Goal: Task Accomplishment & Management: Use online tool/utility

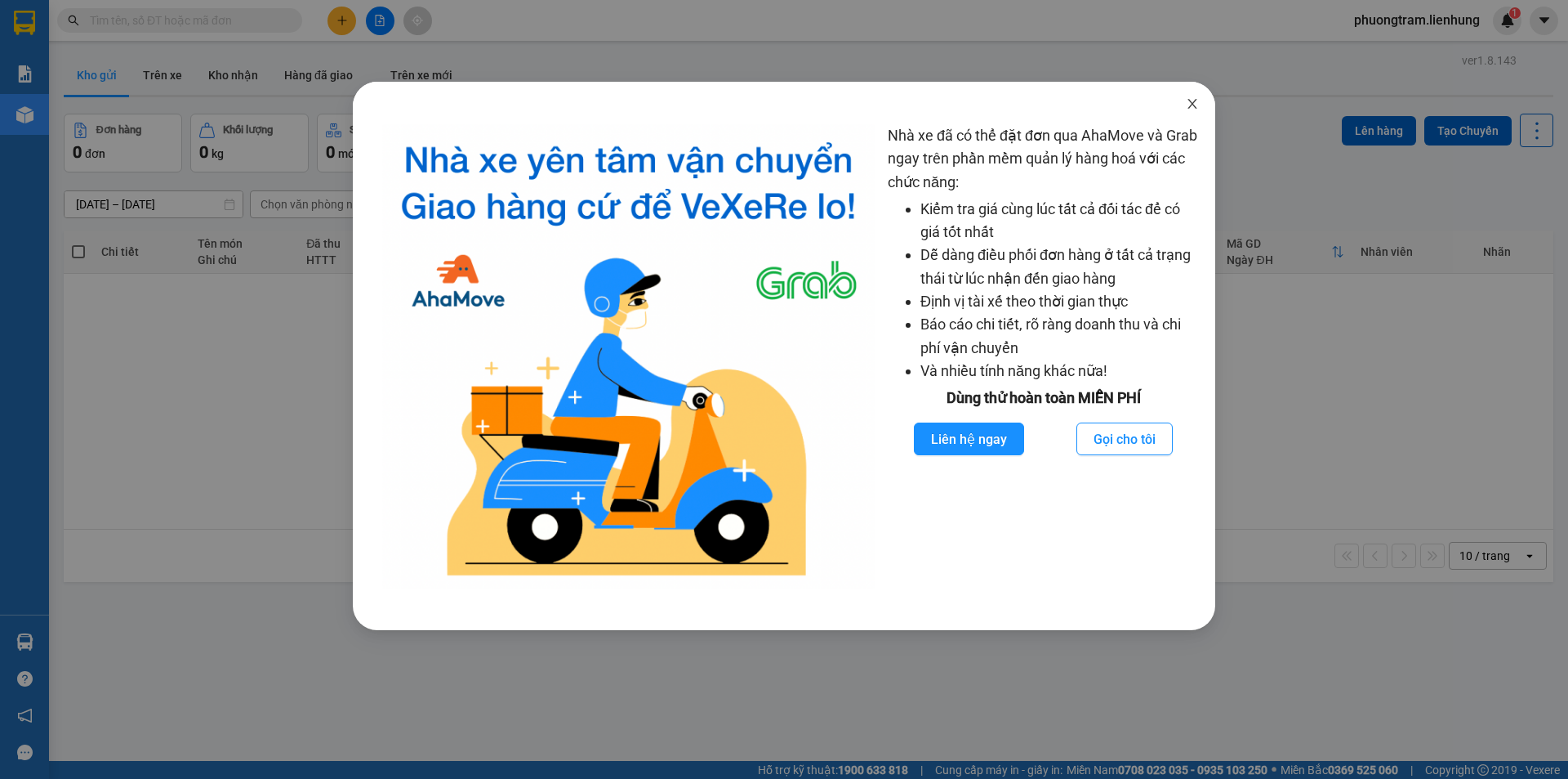
click at [1197, 109] on icon "close" at bounding box center [1191, 103] width 13 height 13
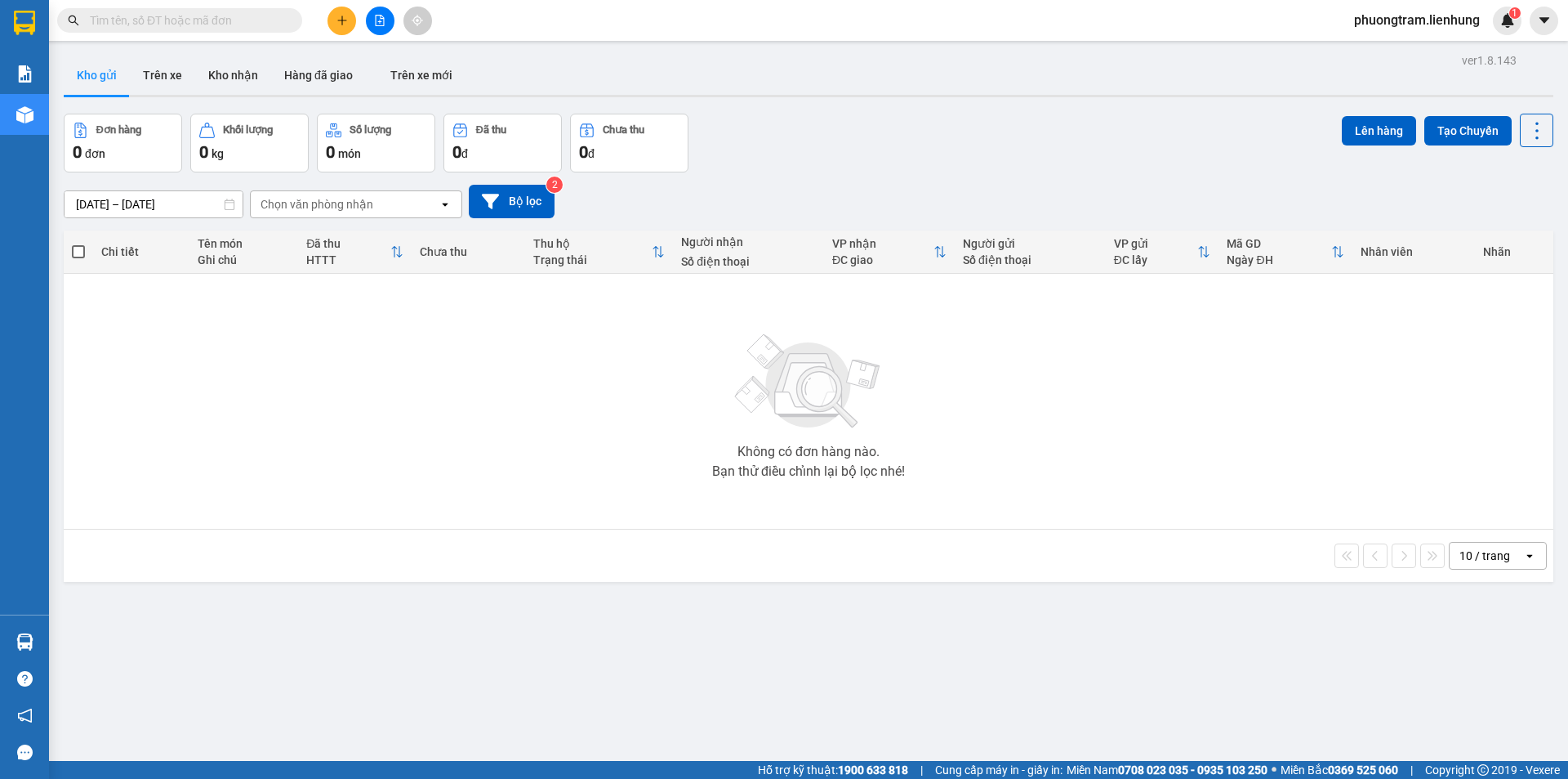
click at [247, 22] on input "text" at bounding box center [186, 20] width 193 height 18
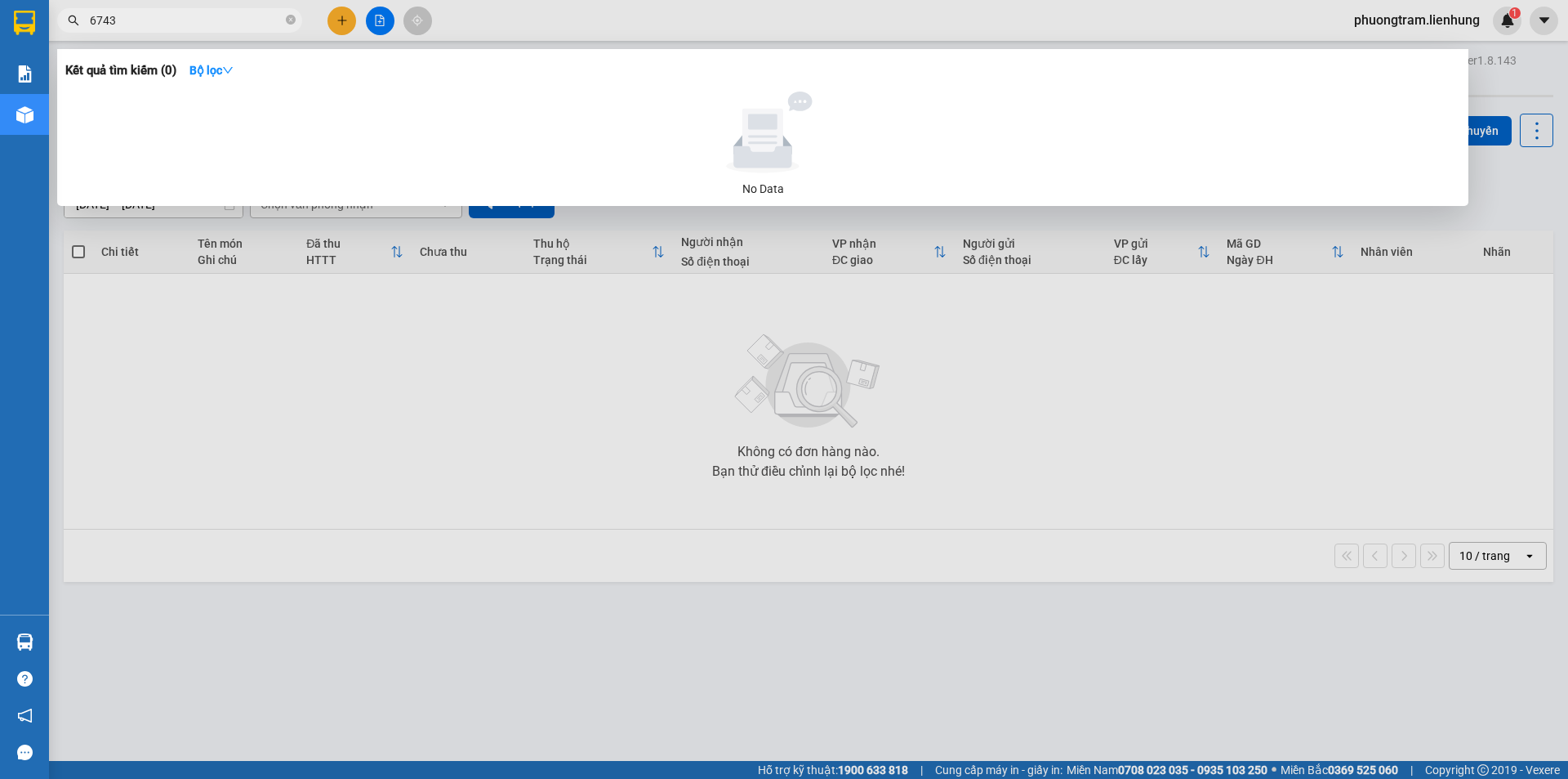
type input "6743"
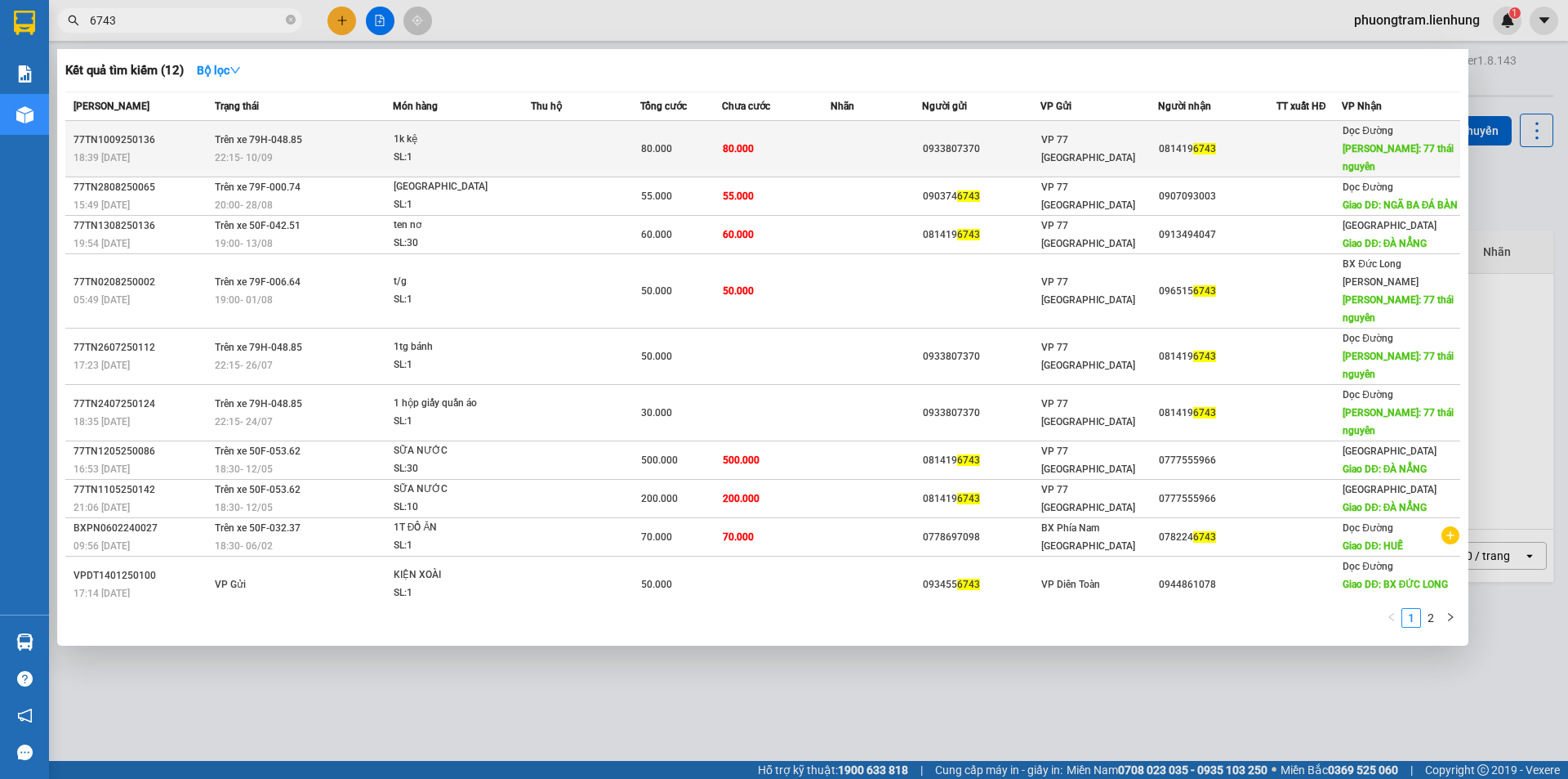
click at [719, 152] on td "80.000" at bounding box center [681, 149] width 82 height 57
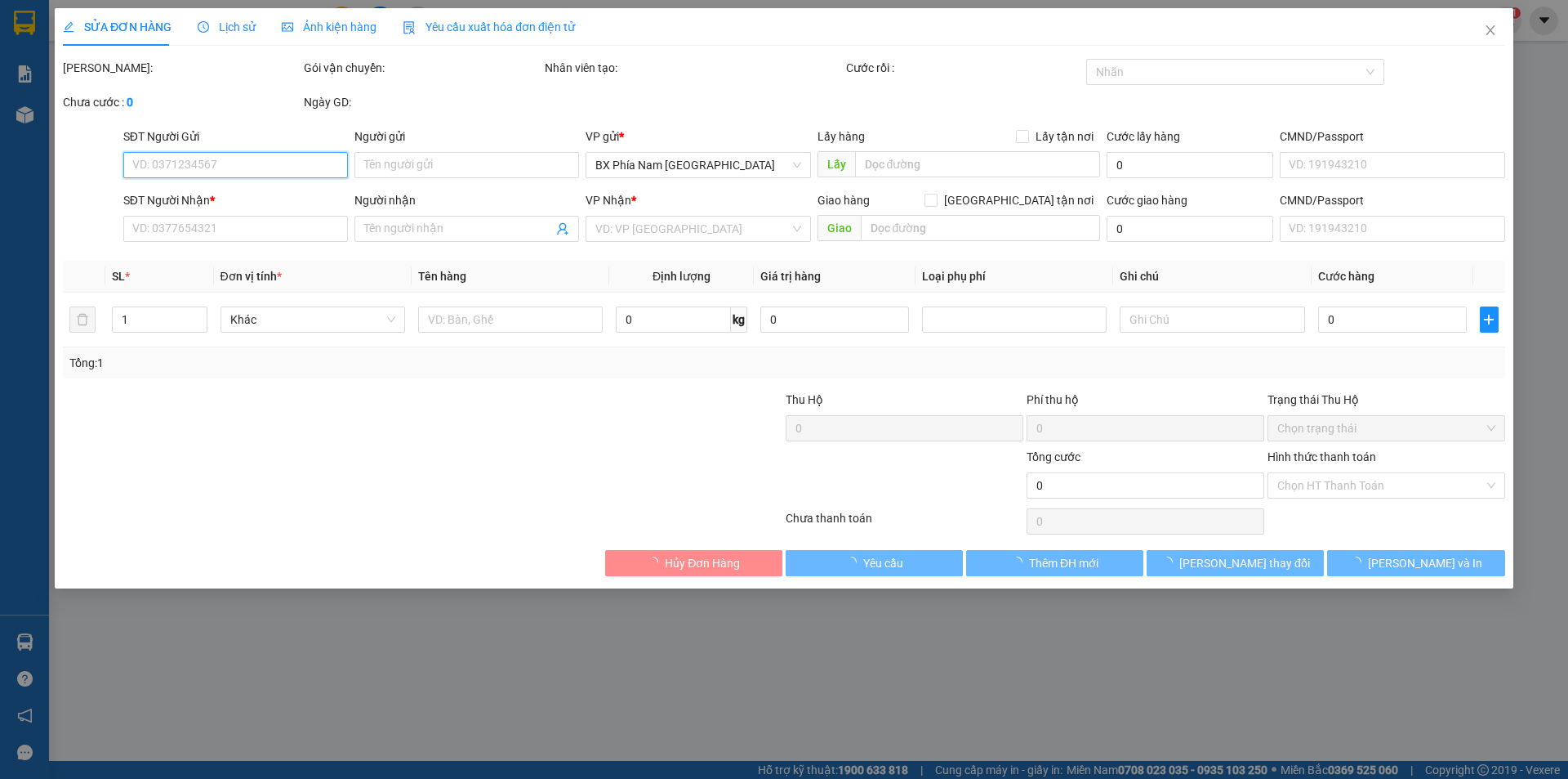
type input "0933807370"
type input "0814196743"
type input "77 thái nguyên"
type input "80.000"
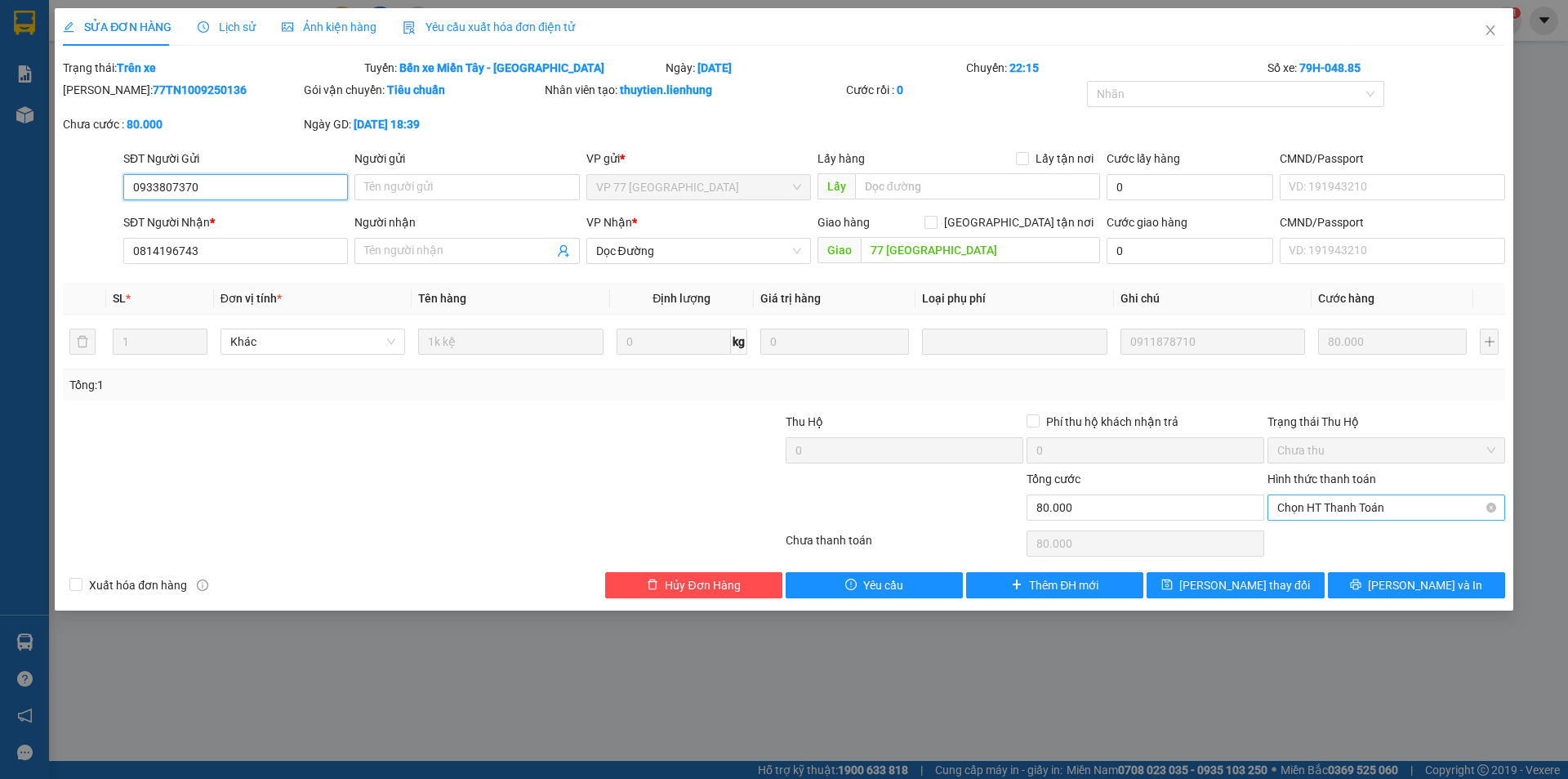
click at [1348, 510] on span "Chọn HT Thanh Toán" at bounding box center [1386, 507] width 218 height 25
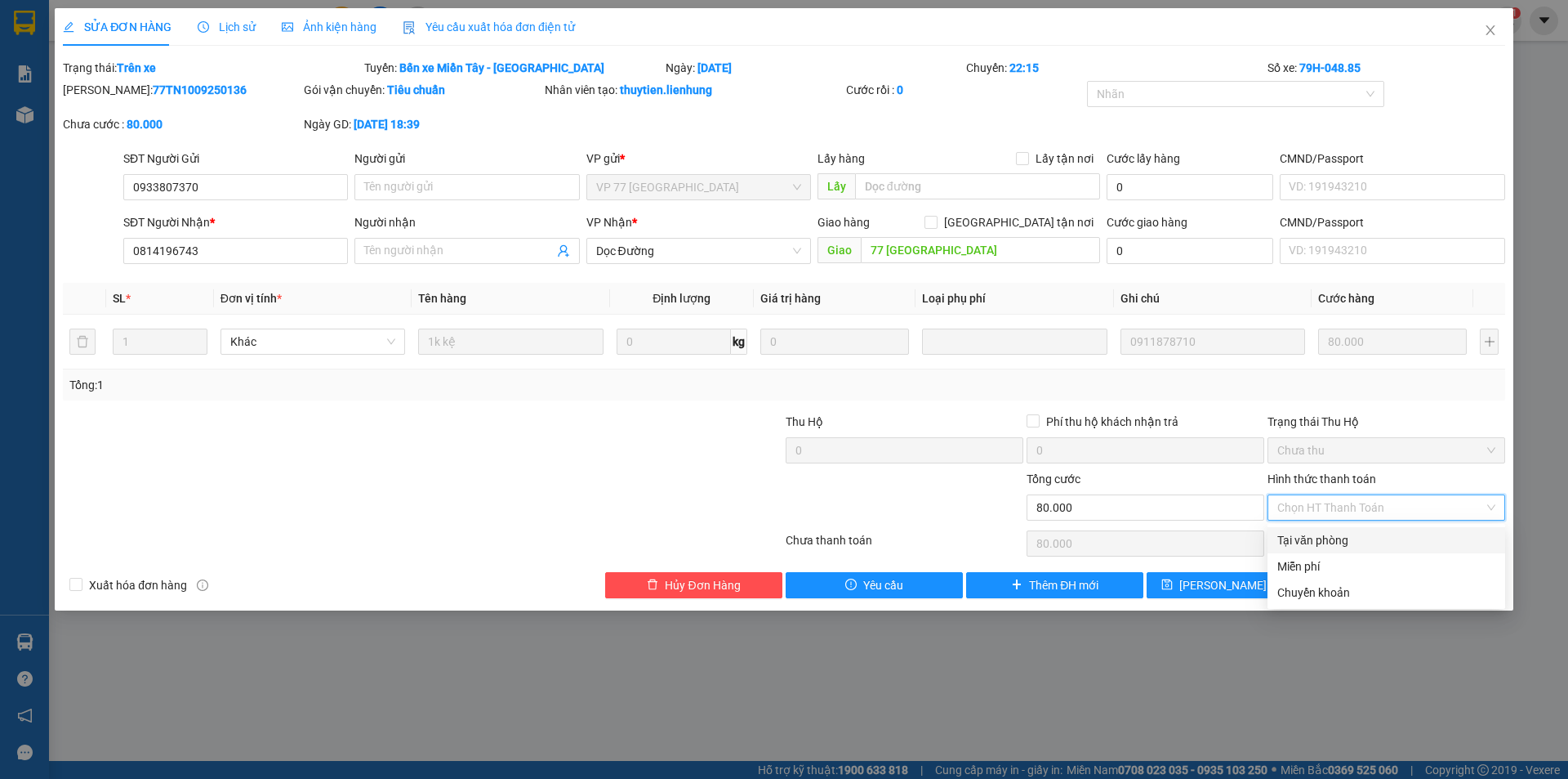
click at [1332, 538] on div "Tại văn phòng" at bounding box center [1386, 540] width 218 height 18
type input "0"
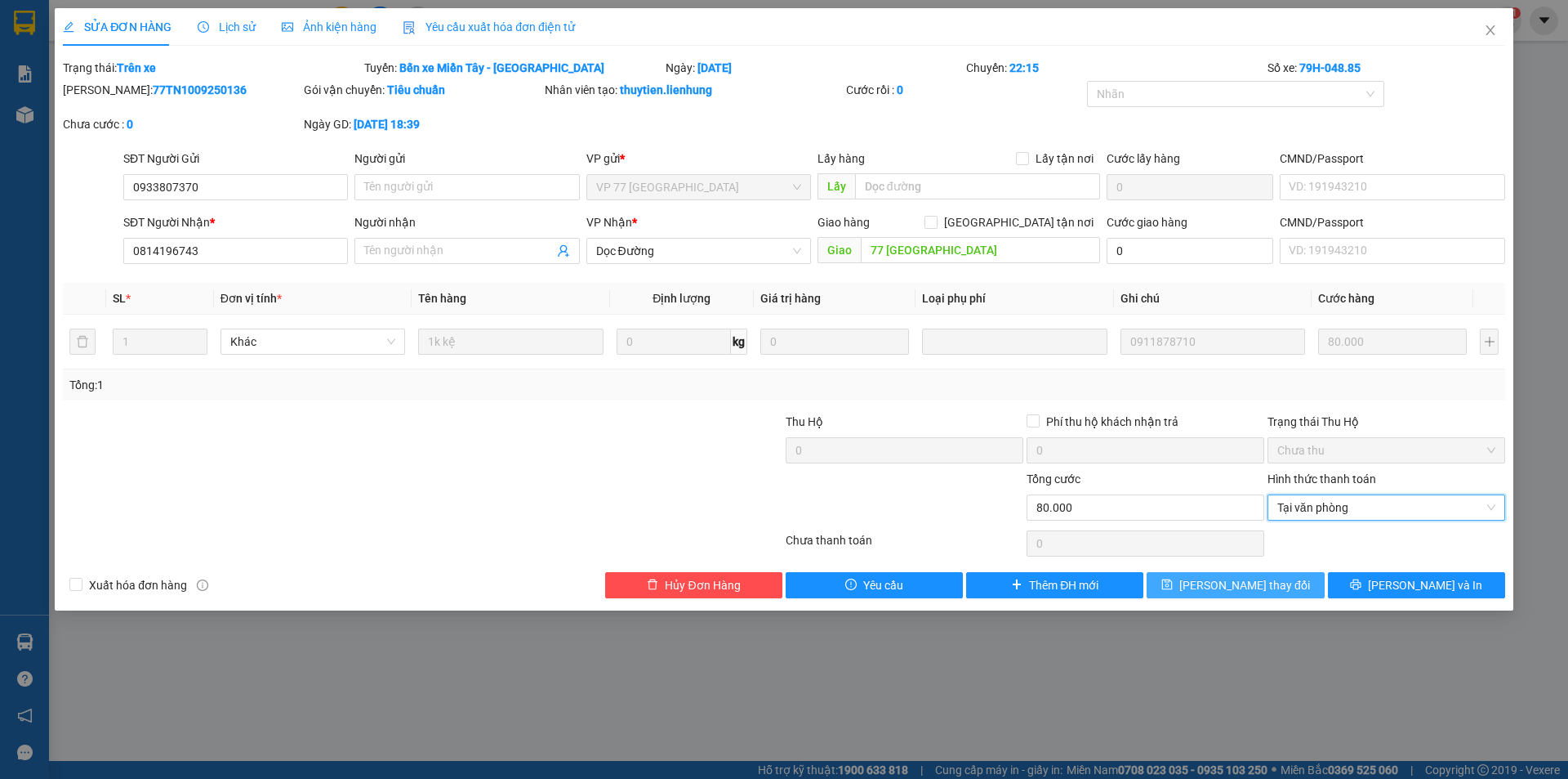
click at [1246, 583] on span "Lưu thay đổi" at bounding box center [1245, 585] width 131 height 18
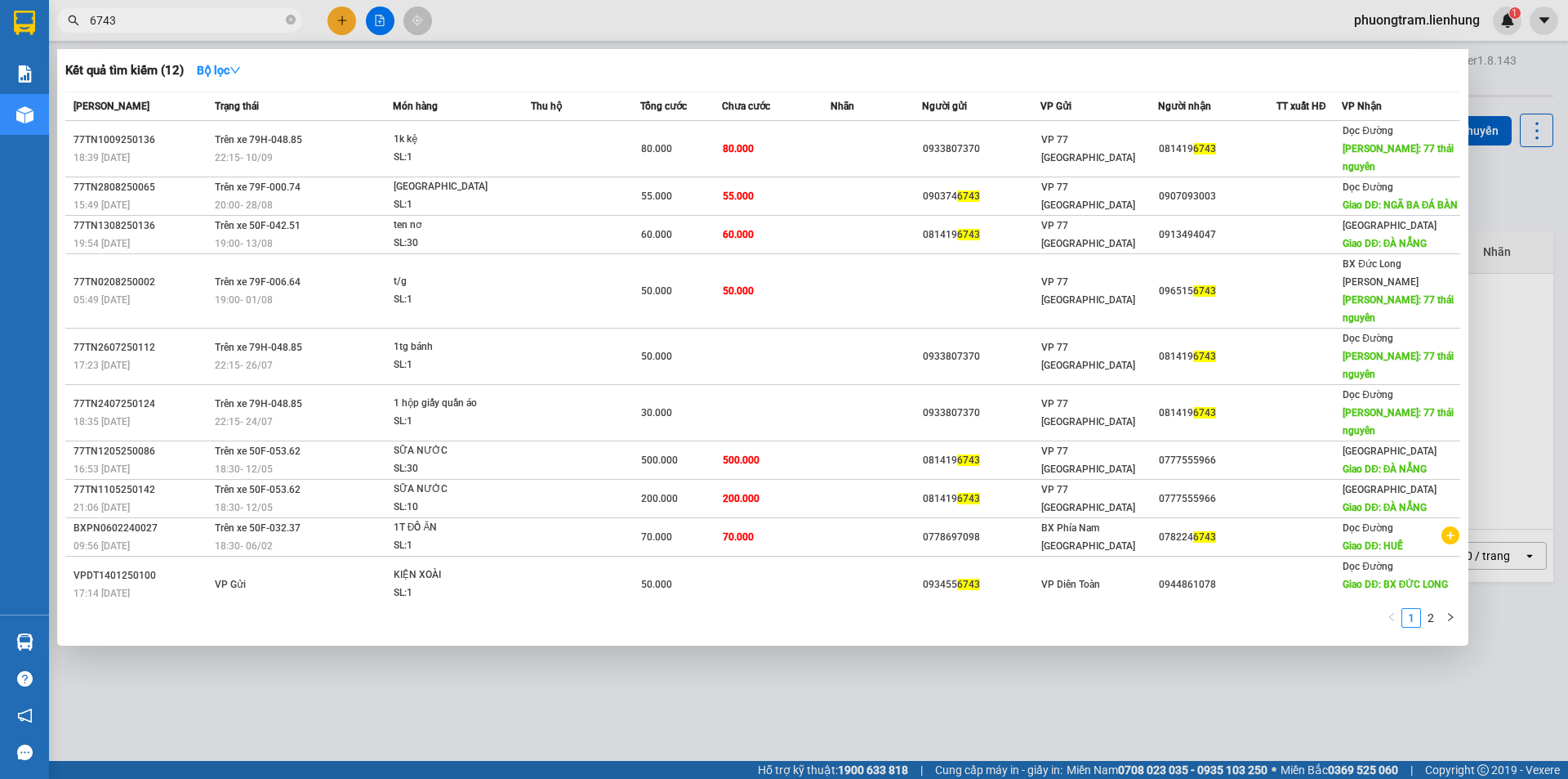
click at [222, 22] on input "6743" at bounding box center [186, 20] width 193 height 18
type input "7190"
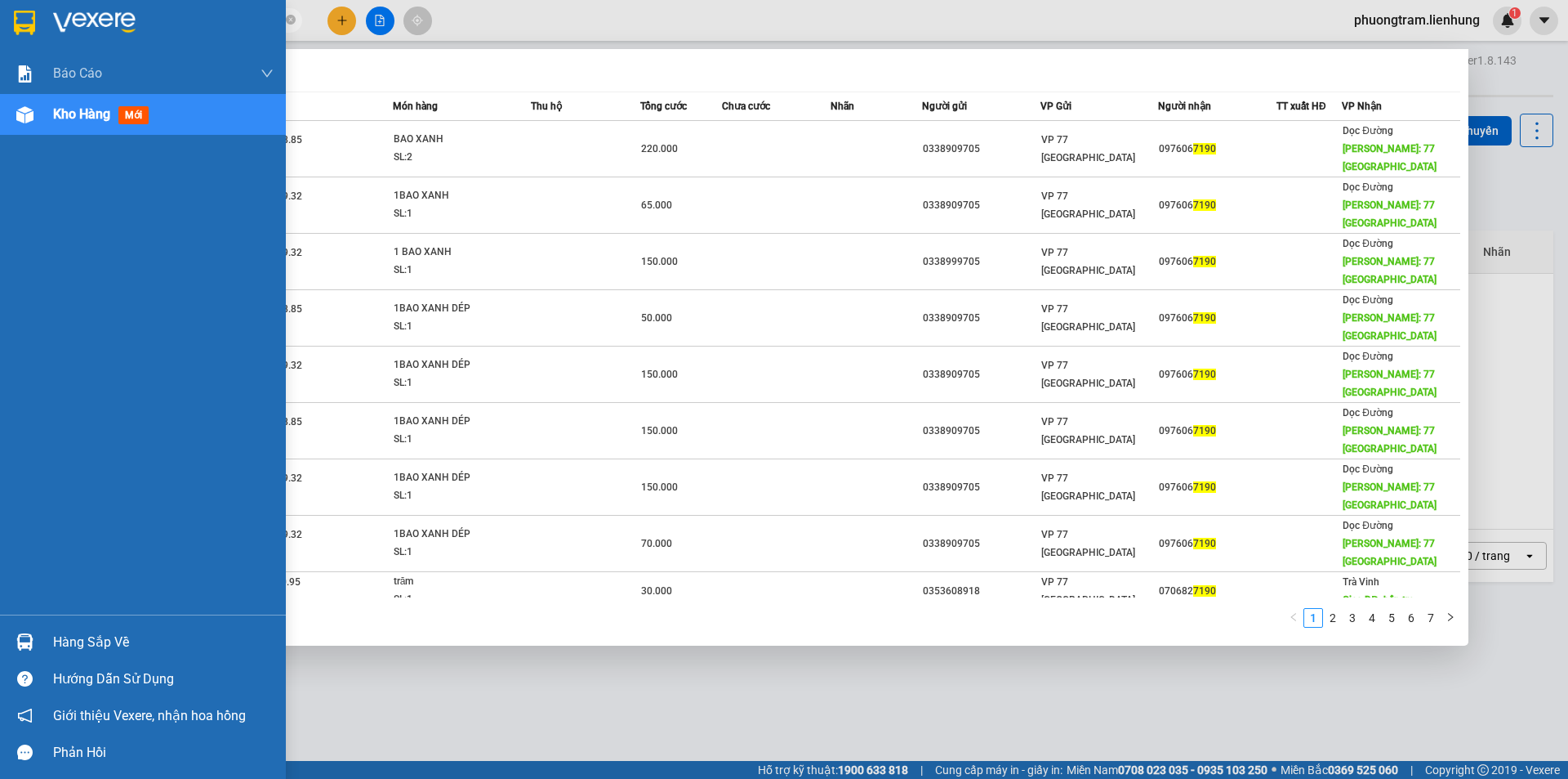
drag, startPoint x: 133, startPoint y: 18, endPoint x: 14, endPoint y: 25, distance: 119.2
click at [14, 25] on section "Kết quả tìm kiếm ( 69 ) Bộ lọc Mã ĐH Trạng thái Món hàng Thu hộ Tổng cước Chưa …" at bounding box center [784, 390] width 1568 height 779
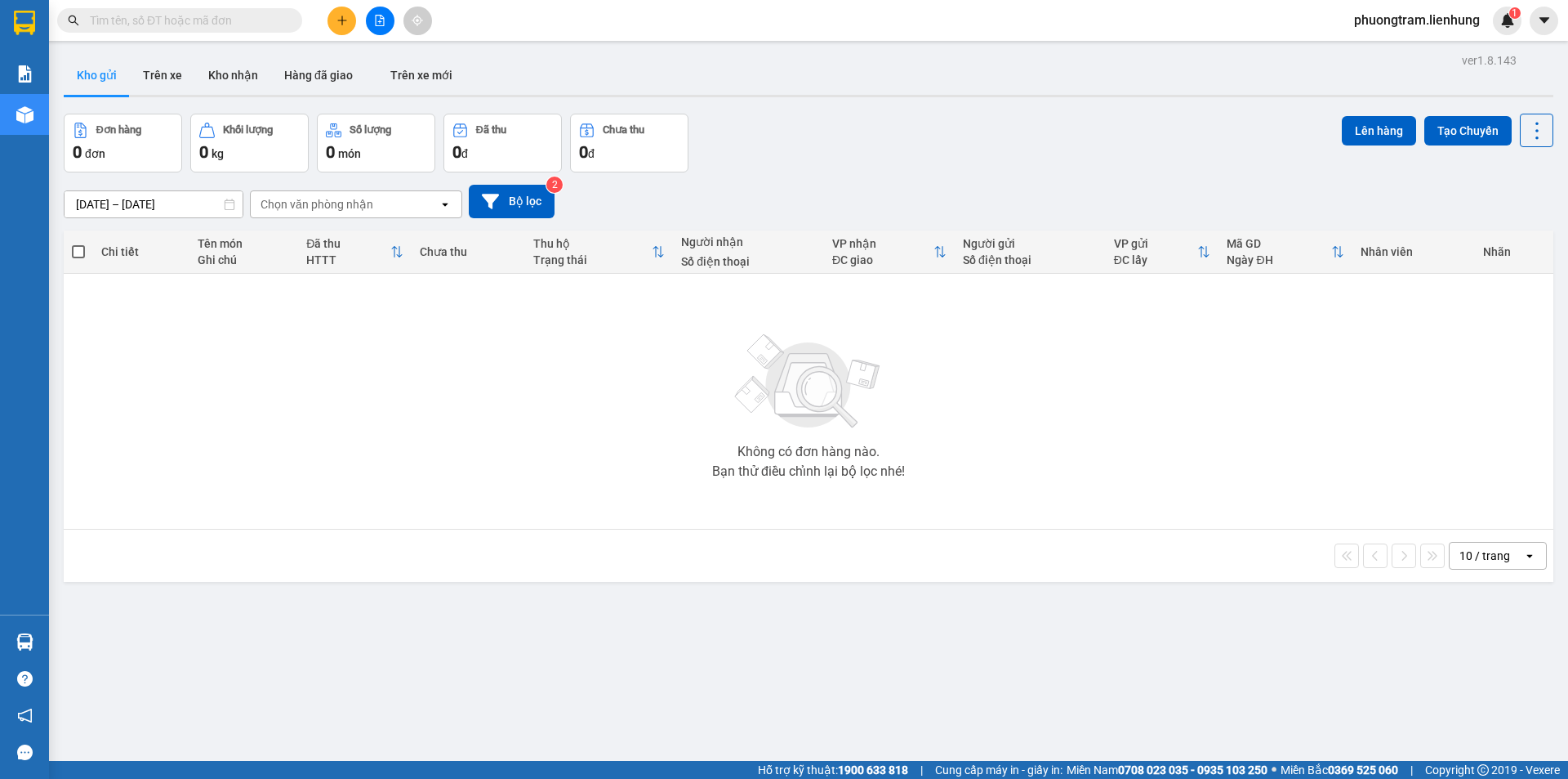
click at [162, 14] on input "text" at bounding box center [186, 20] width 193 height 18
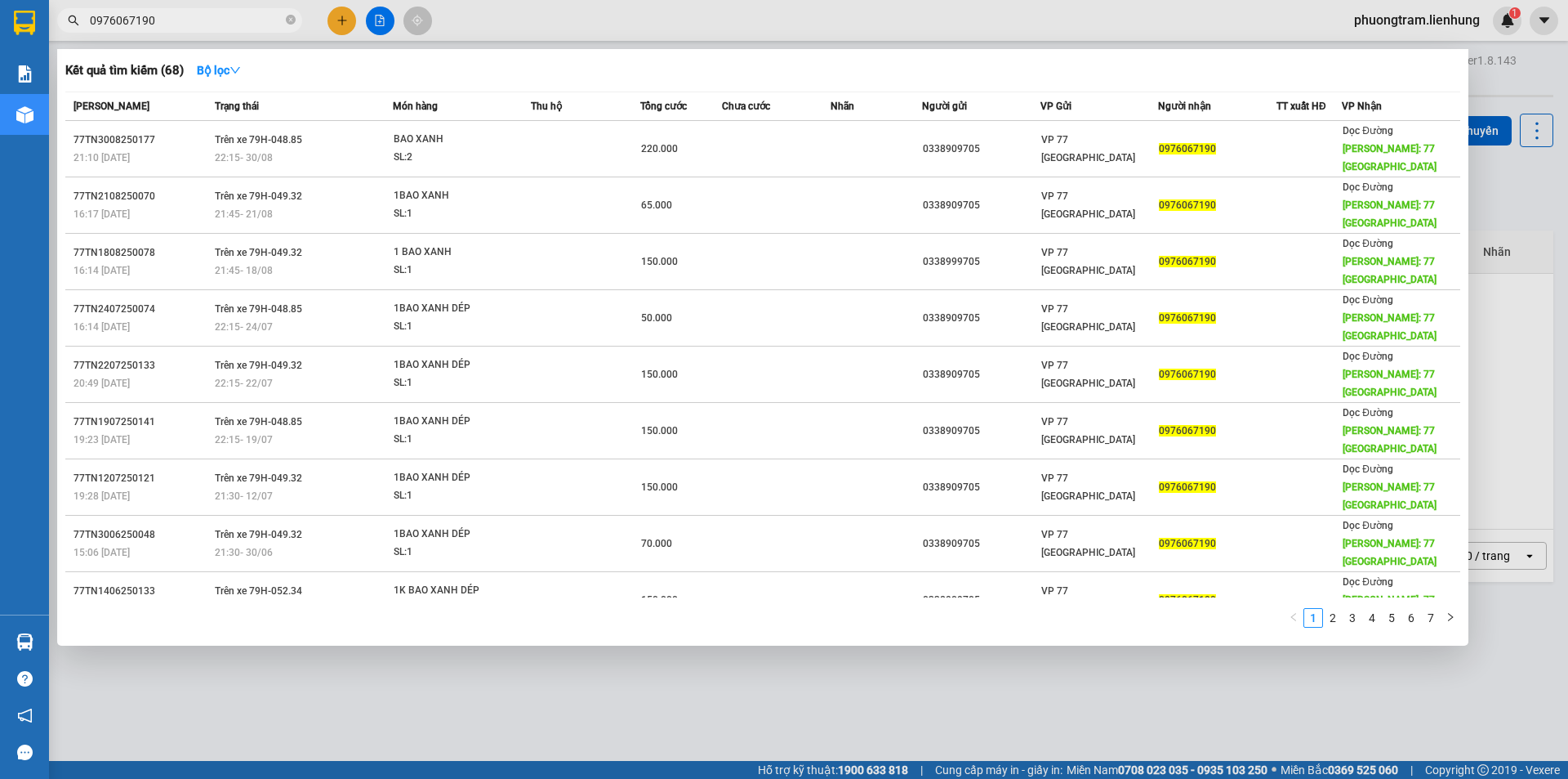
type input "0976067190"
click at [287, 22] on icon "close-circle" at bounding box center [291, 19] width 10 height 10
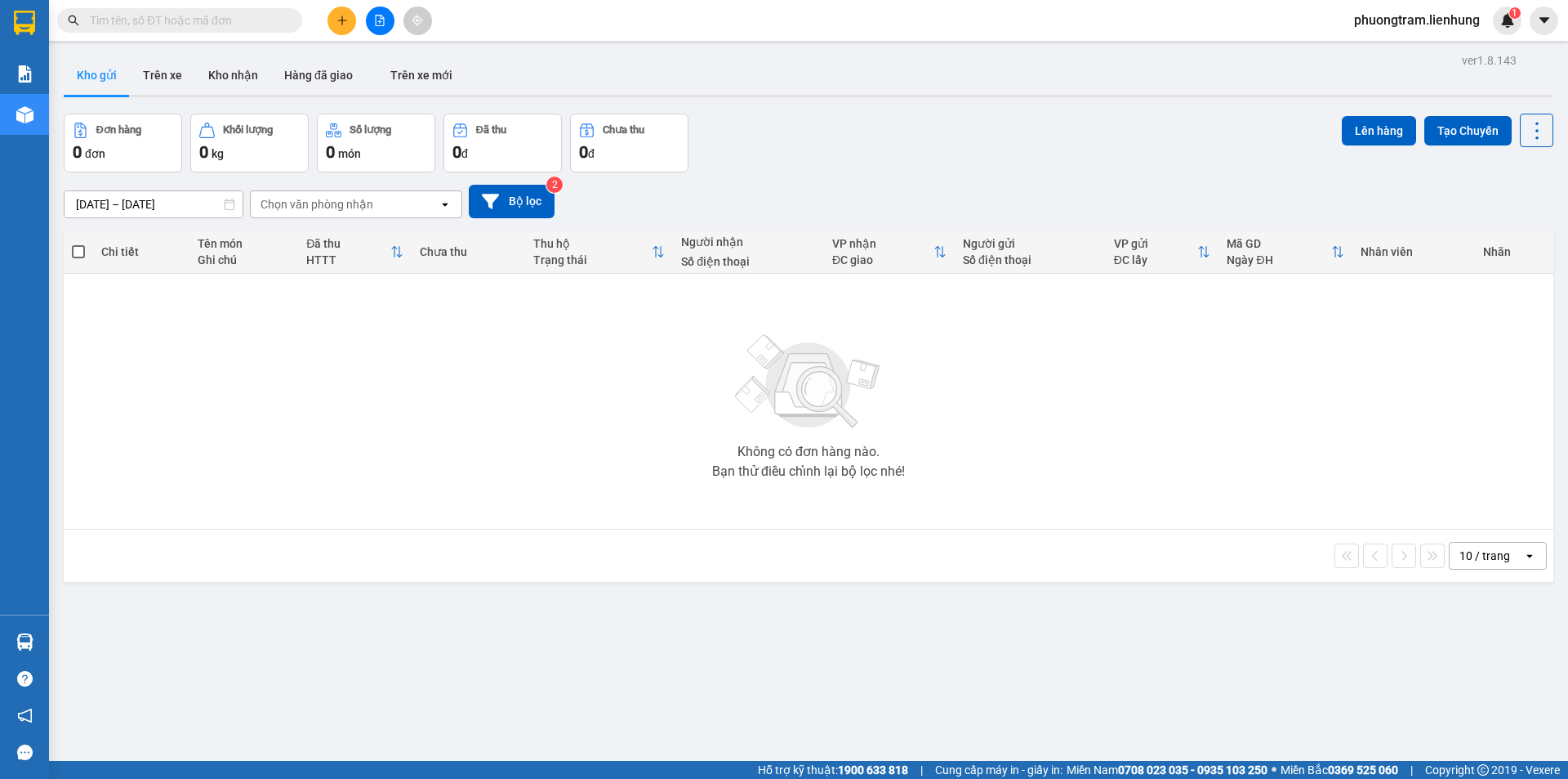
click at [190, 19] on input "text" at bounding box center [186, 20] width 193 height 18
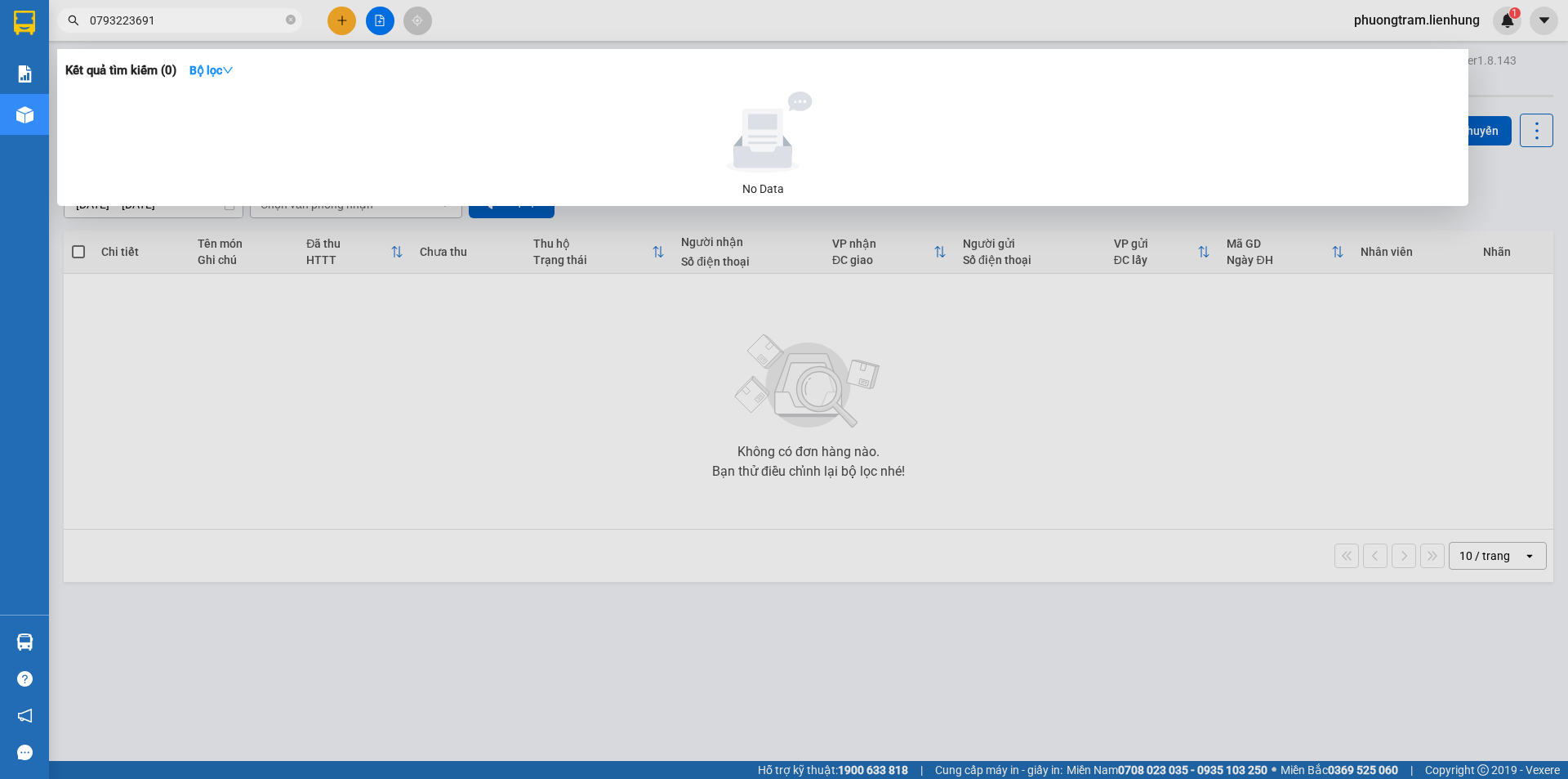
type input "0793223691"
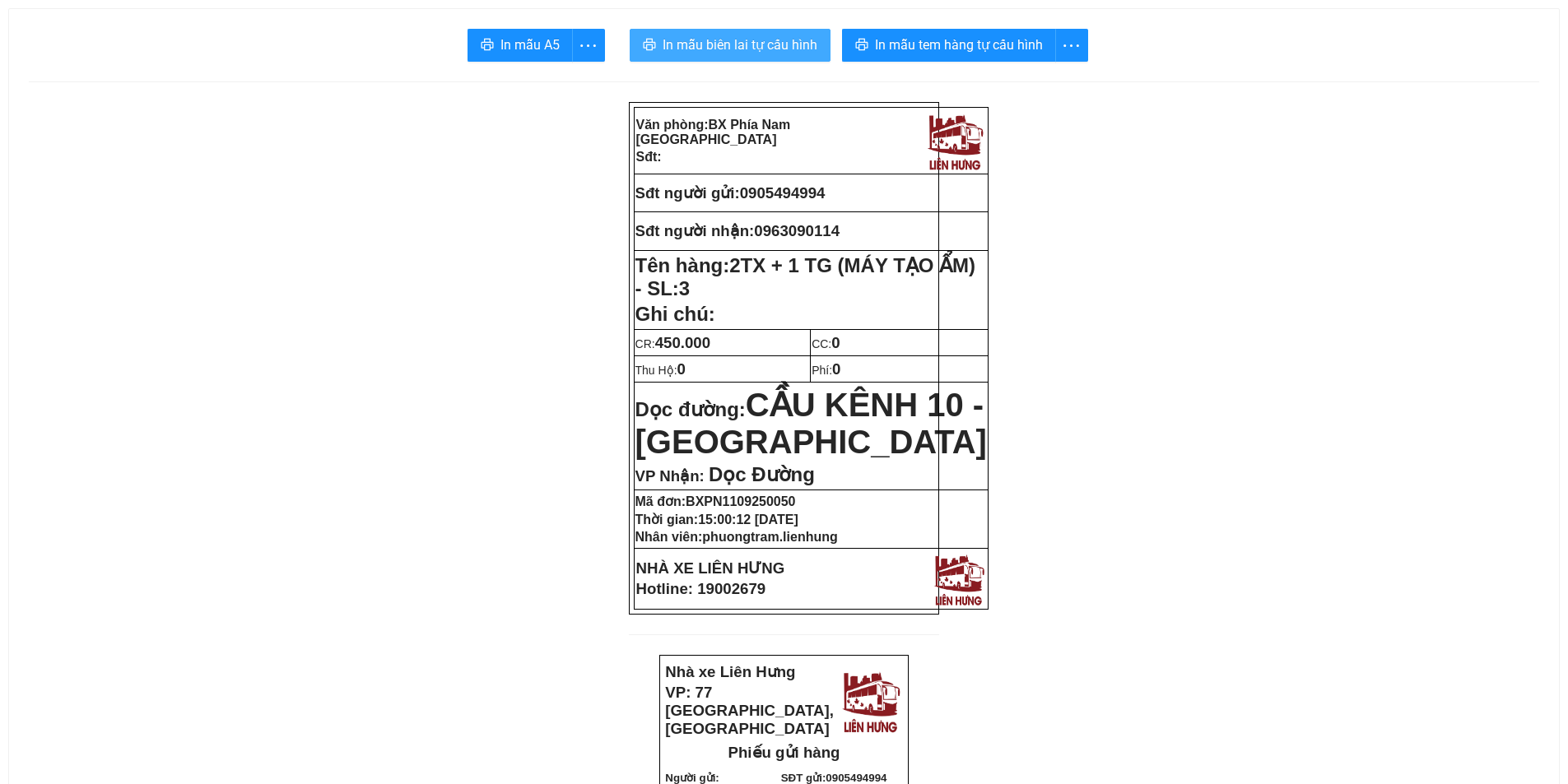
click at [739, 47] on span "In mẫu biên lai tự cấu hình" at bounding box center [740, 45] width 155 height 20
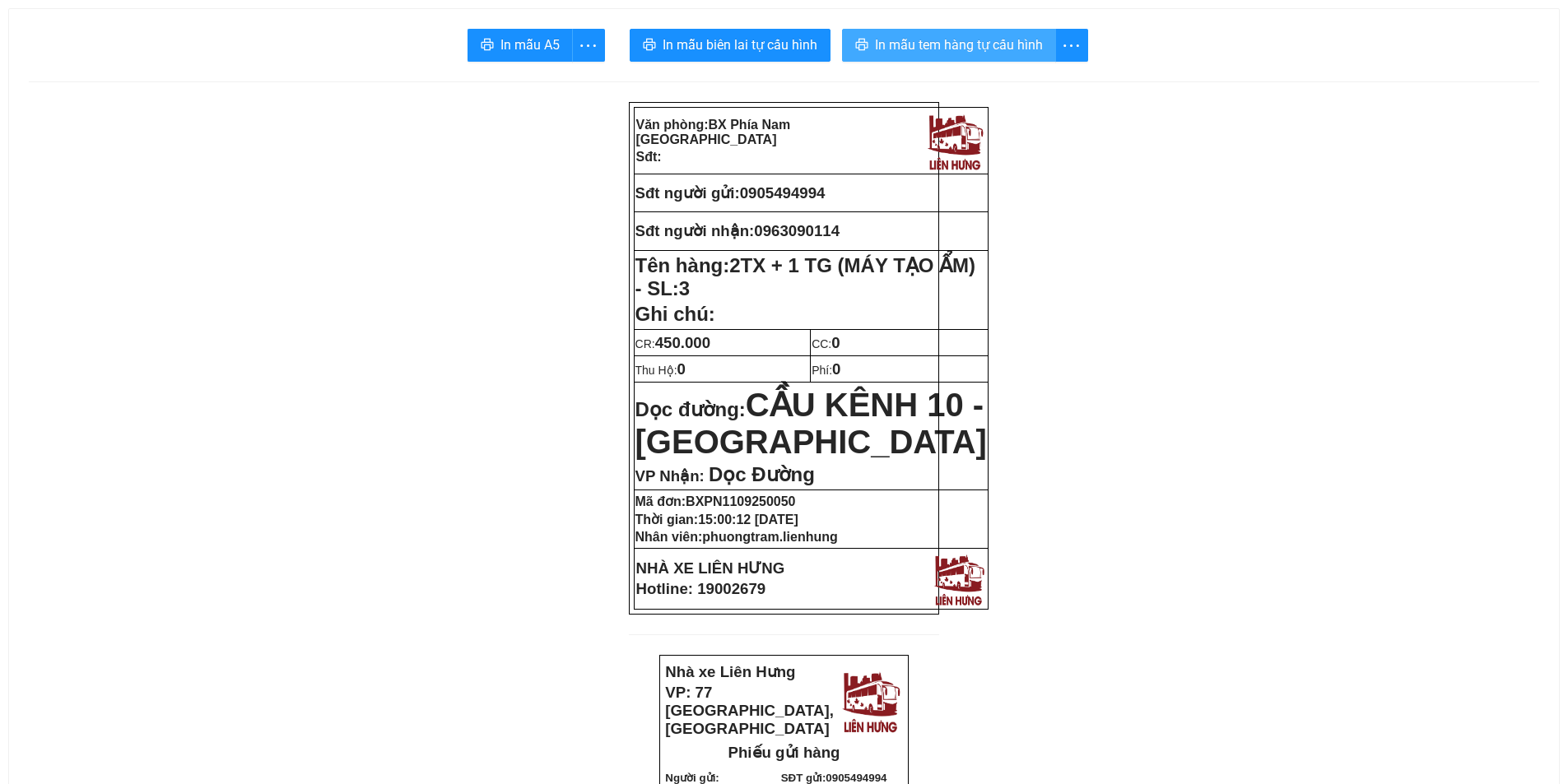
click at [904, 50] on span "In mẫu tem hàng tự cấu hình" at bounding box center [958, 45] width 168 height 20
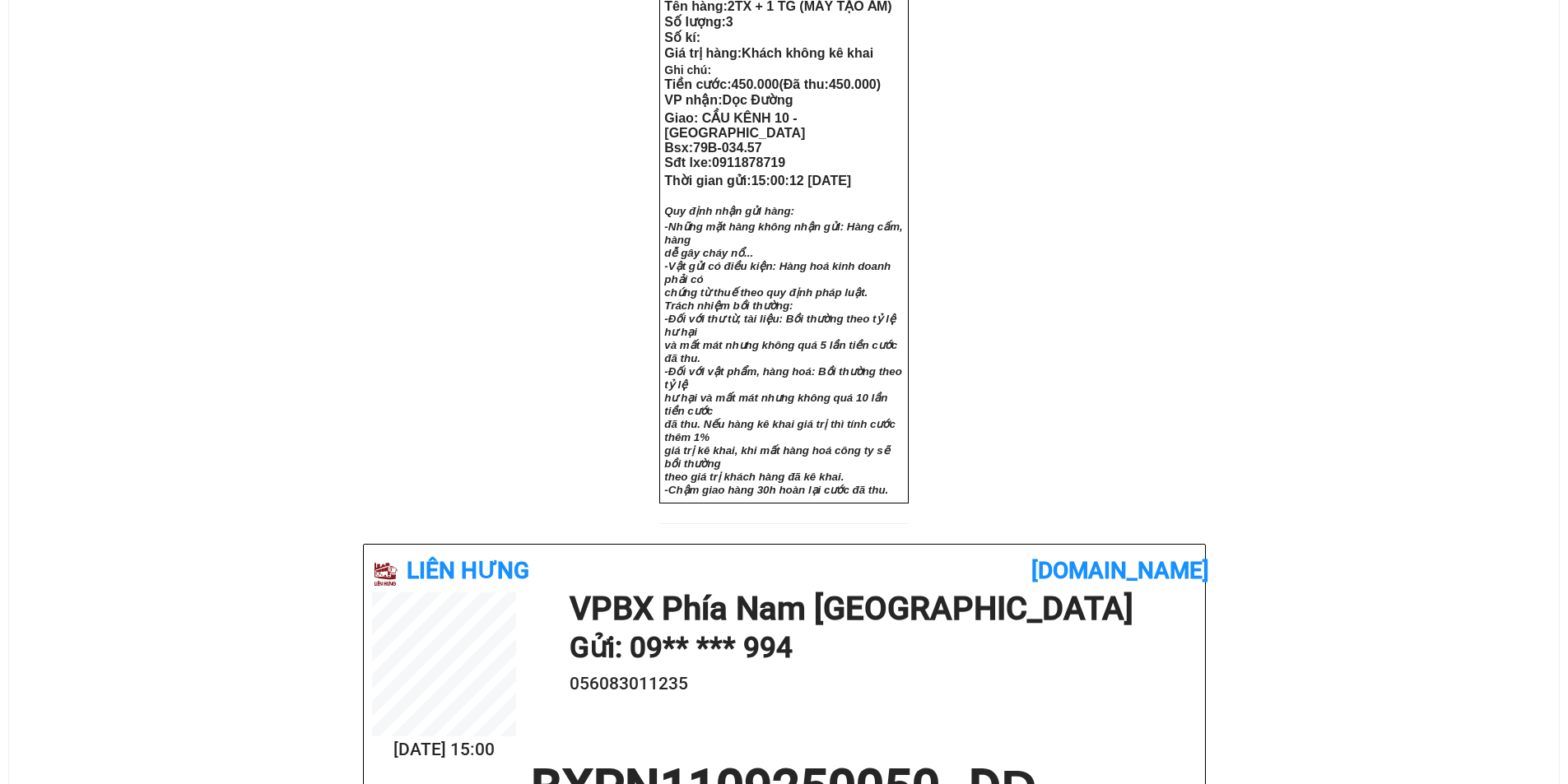
scroll to position [822, 0]
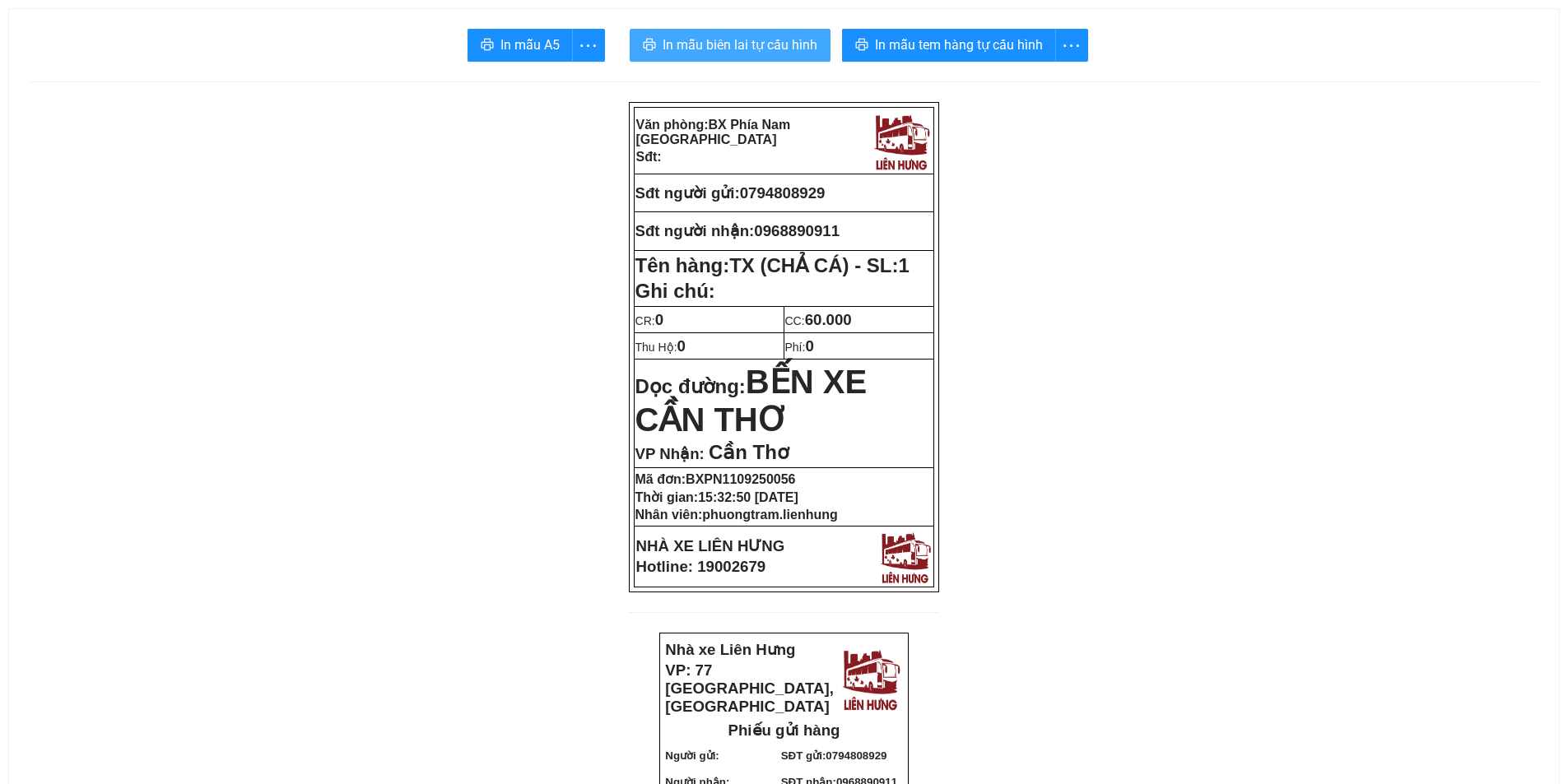
click at [739, 56] on button "In mẫu biên lai tự cấu hình" at bounding box center [730, 45] width 201 height 33
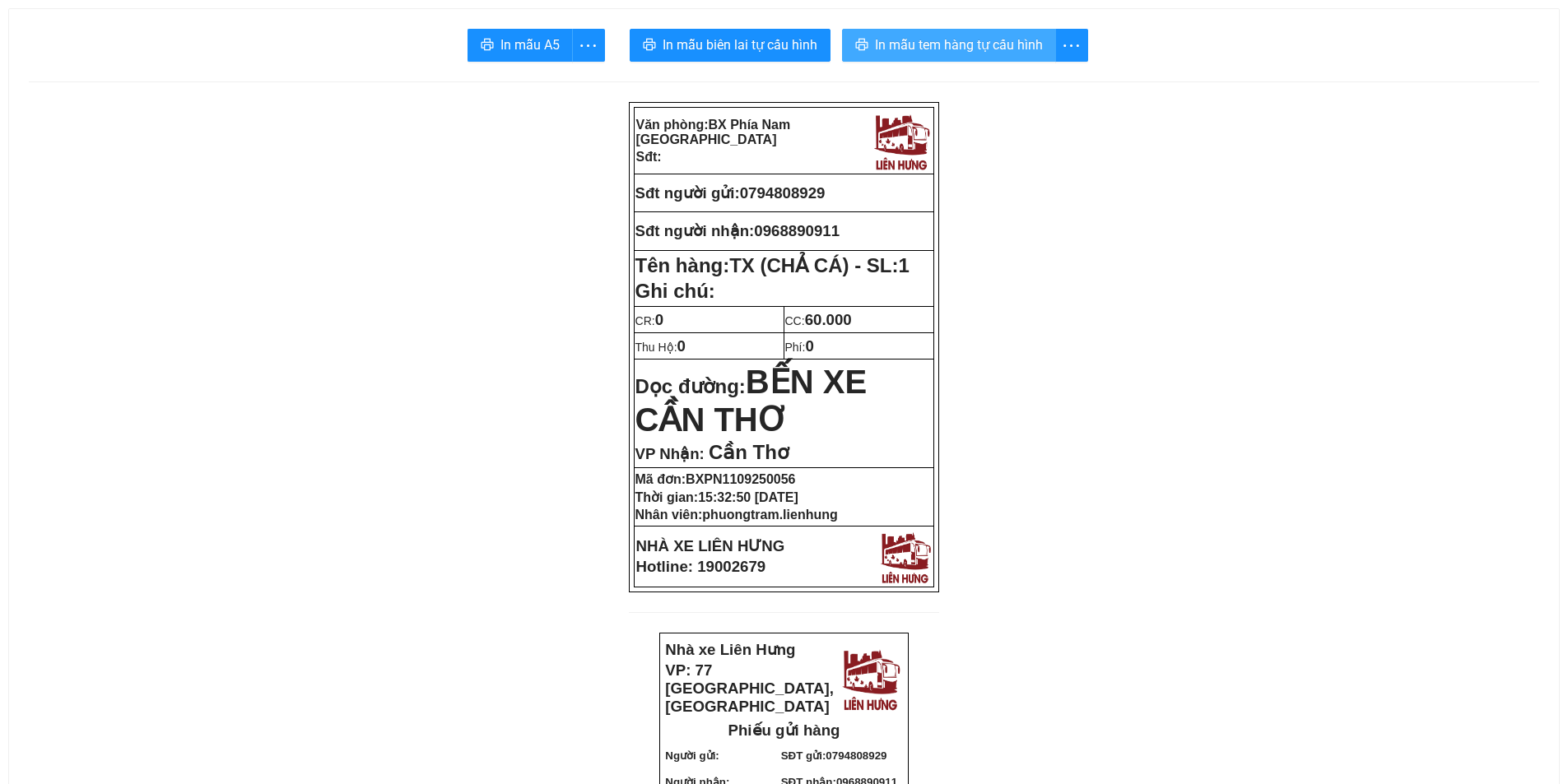
click at [937, 48] on span "In mẫu tem hàng tự cấu hình" at bounding box center [958, 45] width 168 height 20
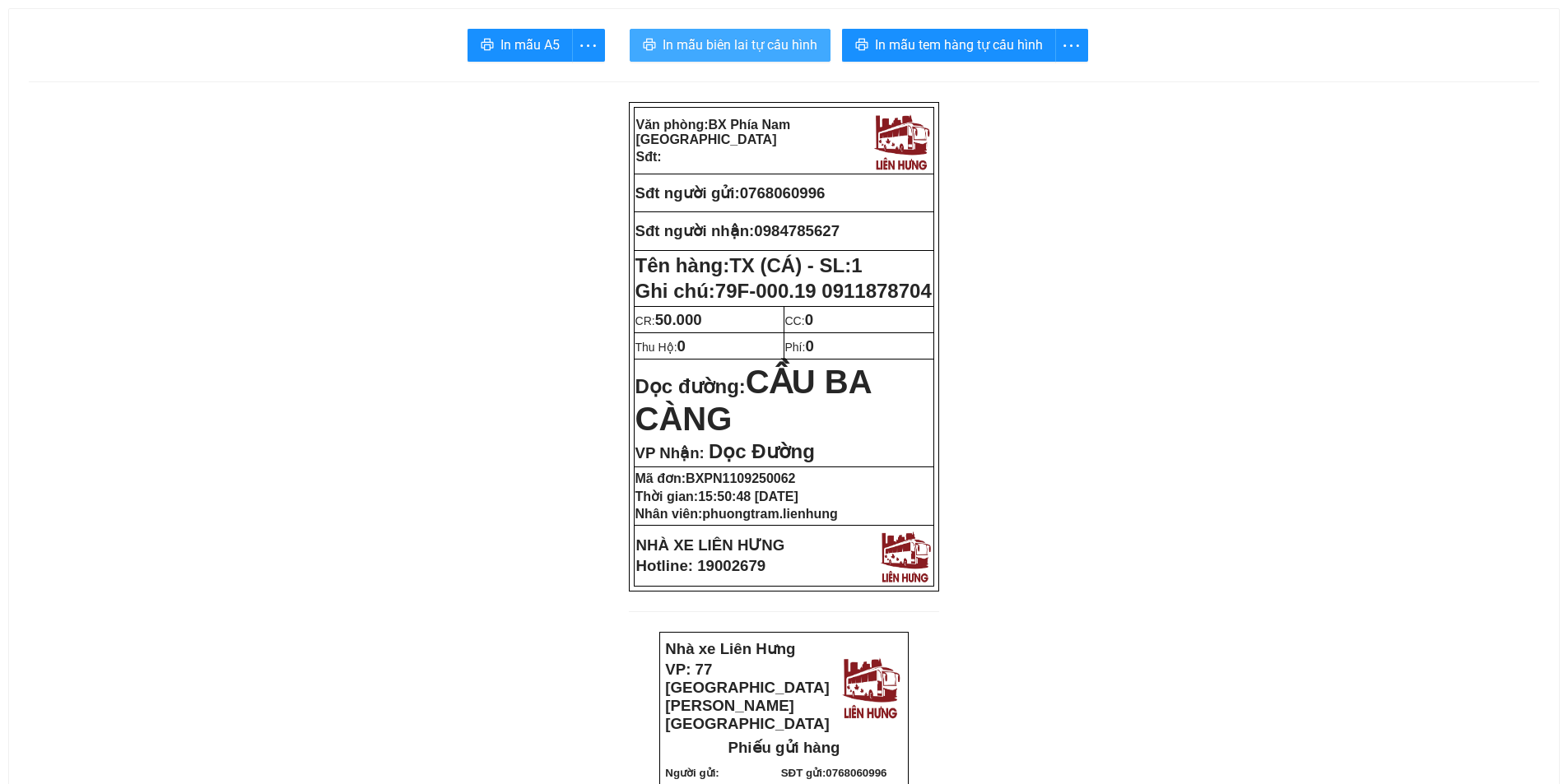
click at [741, 46] on span "In mẫu biên lai tự cấu hình" at bounding box center [740, 45] width 155 height 20
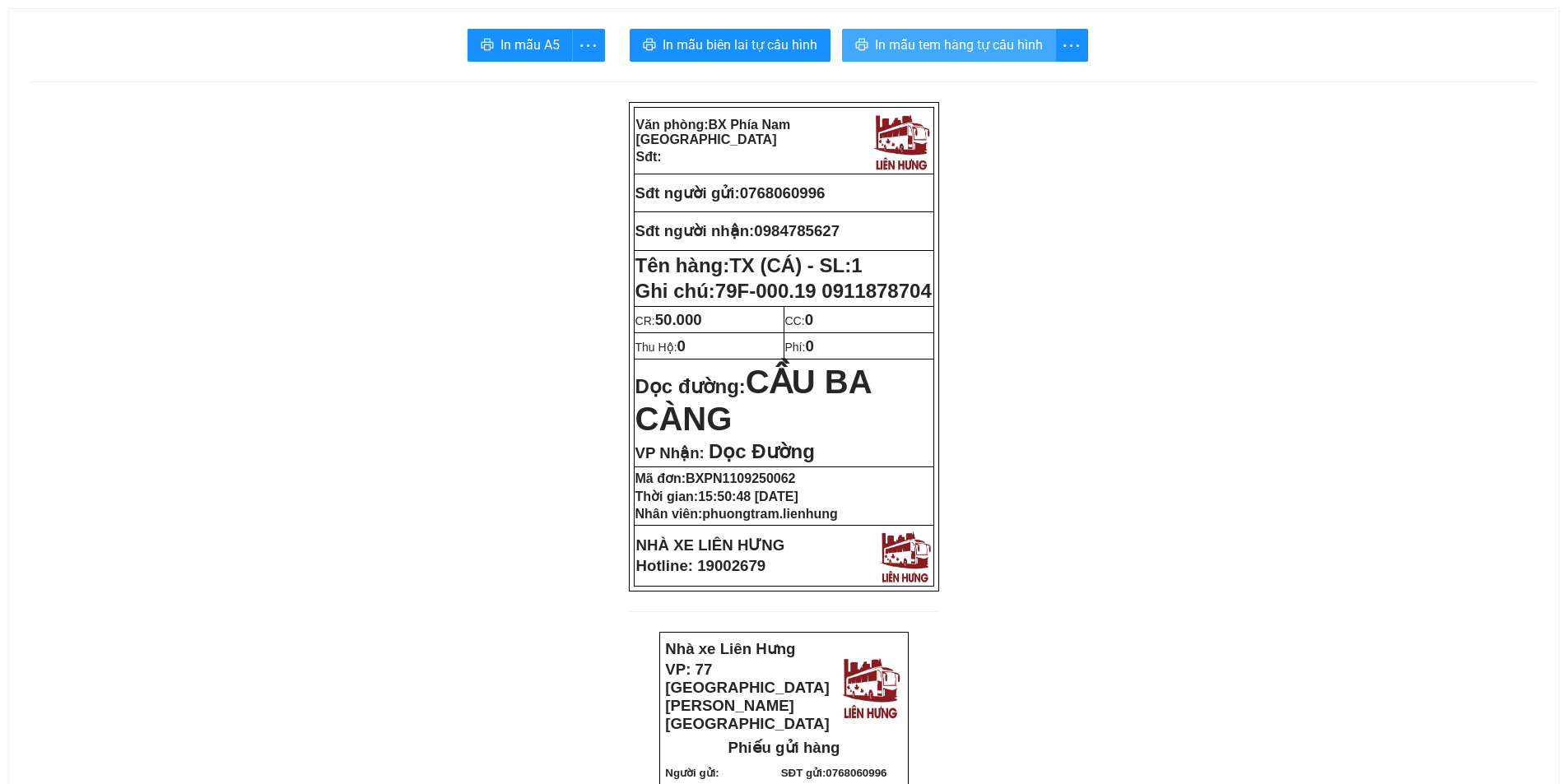
click at [961, 48] on span "In mẫu tem hàng tự cấu hình" at bounding box center [958, 45] width 168 height 20
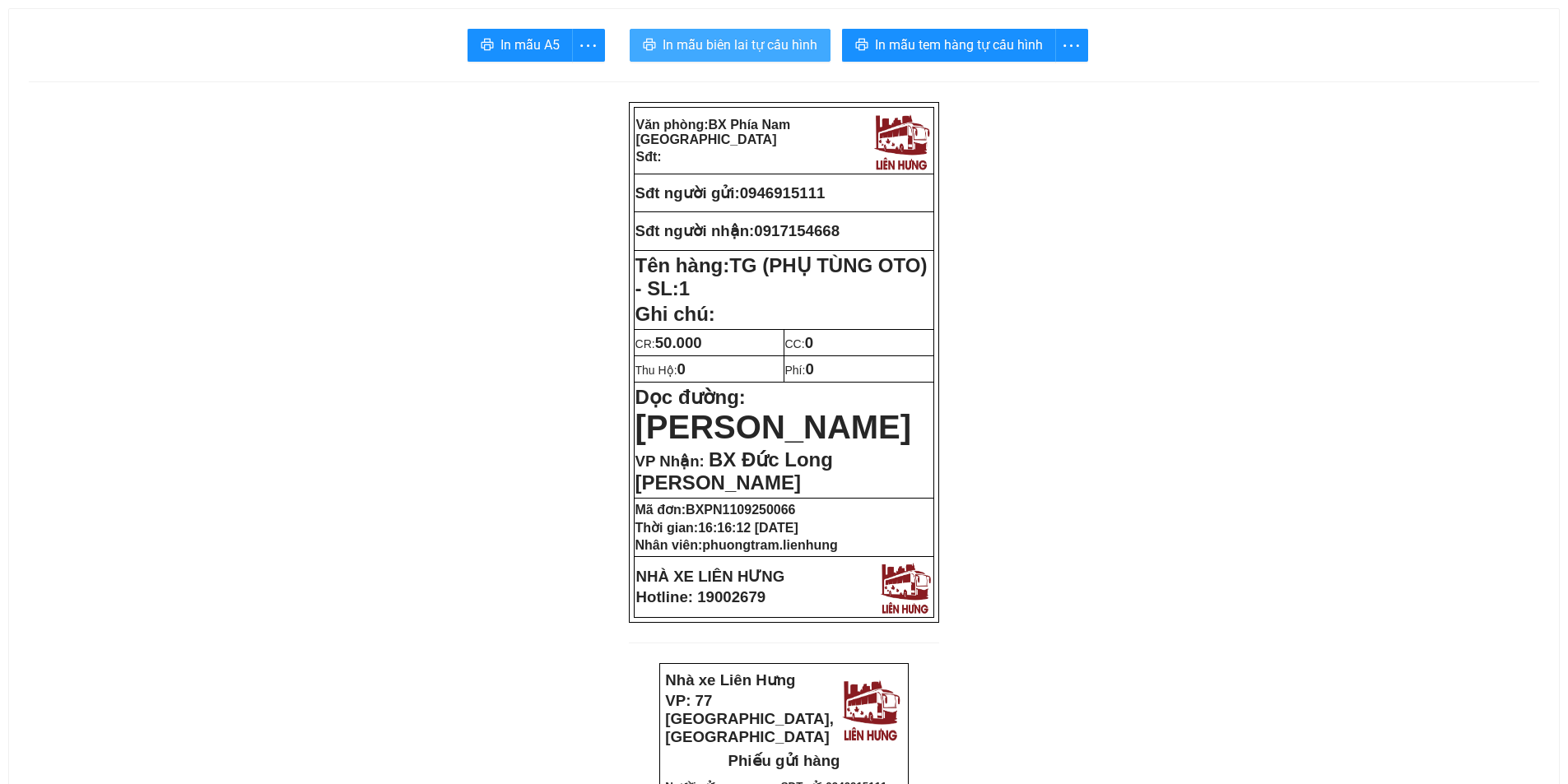
click at [729, 30] on button "In mẫu biên lai tự cấu hình" at bounding box center [730, 45] width 201 height 33
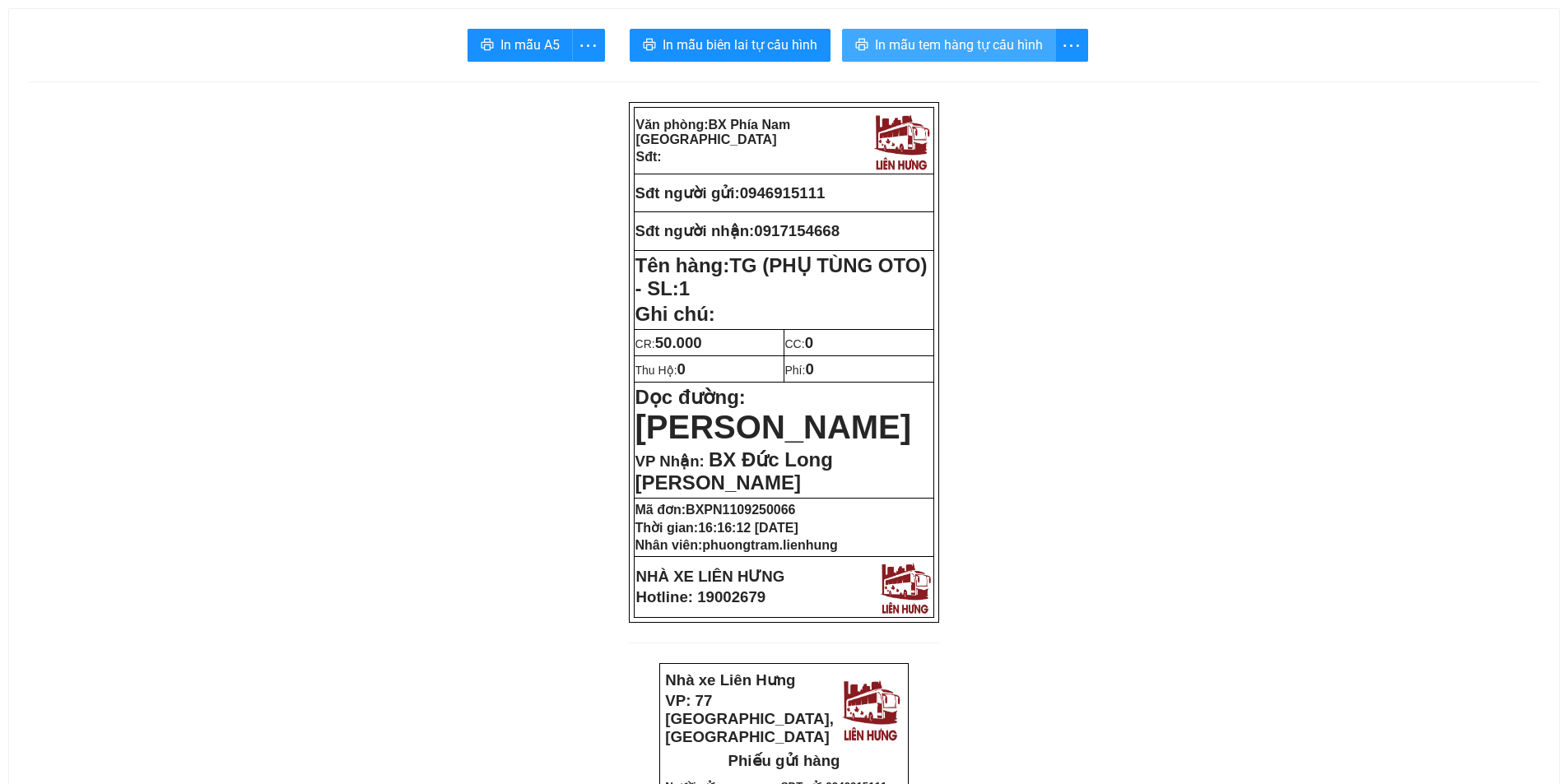
click at [921, 61] on button "In mẫu tem hàng tự cấu hình" at bounding box center [948, 45] width 214 height 33
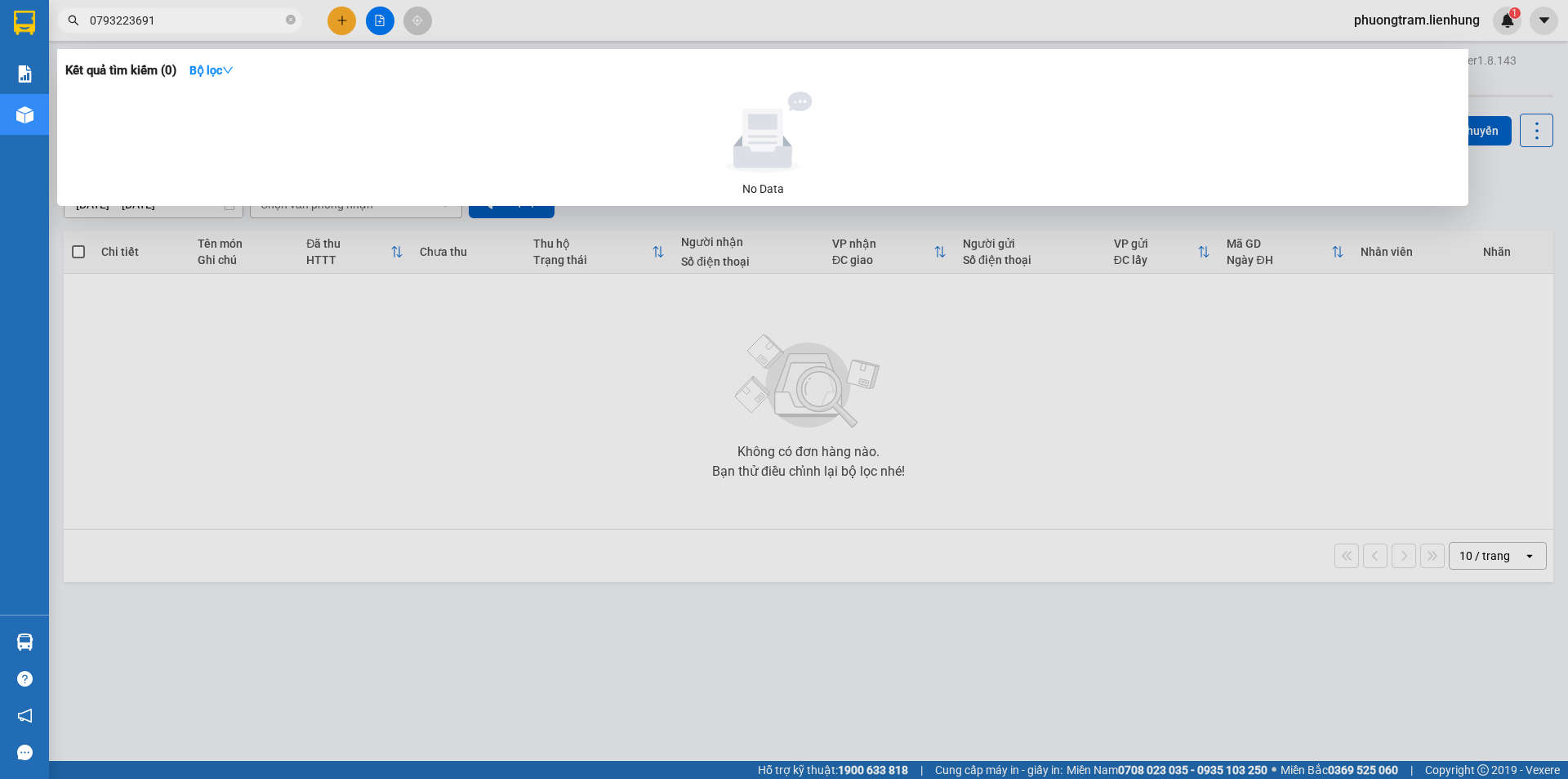
click at [182, 16] on input "0793223691" at bounding box center [186, 20] width 193 height 18
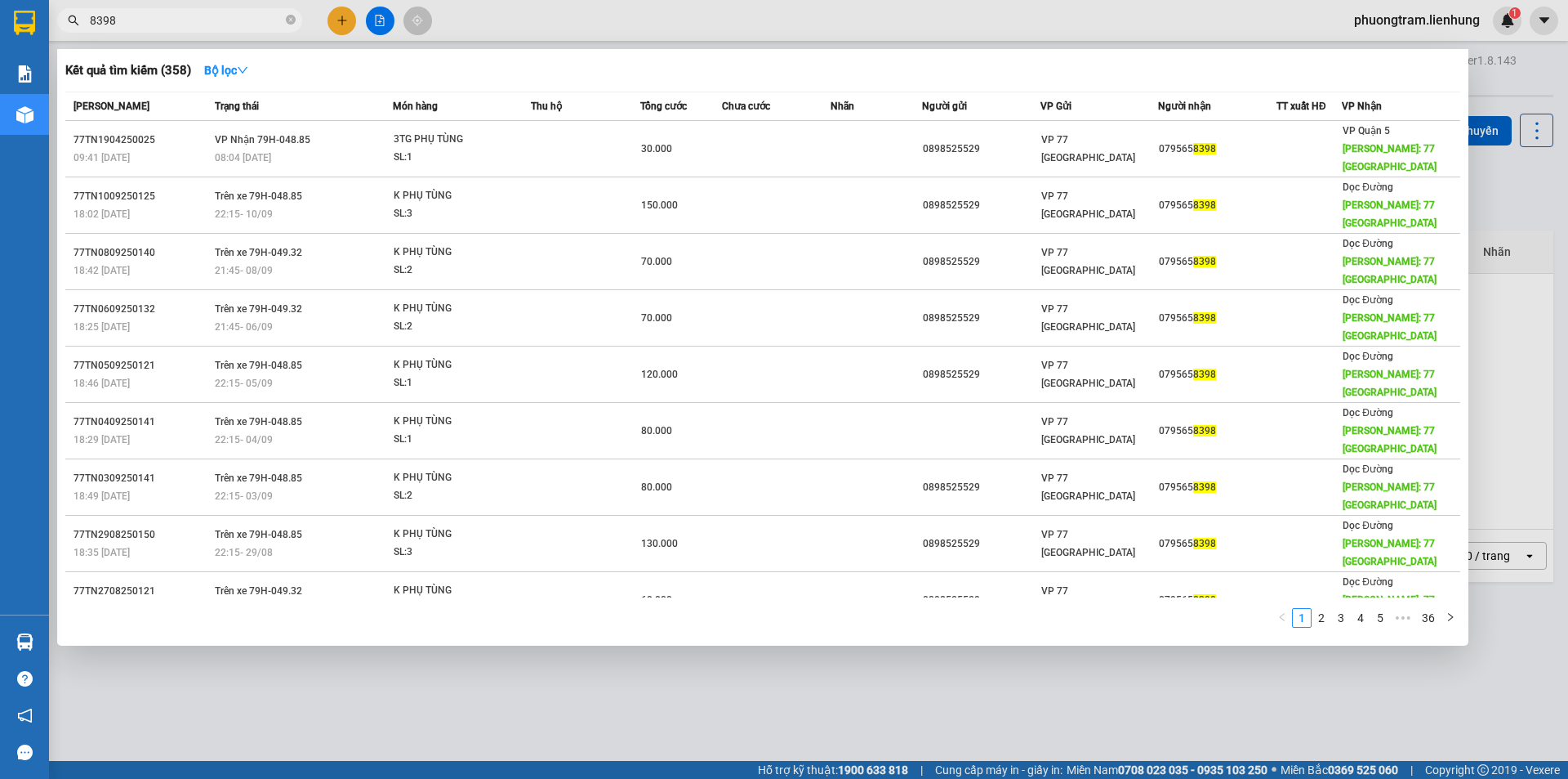
type input "8398"
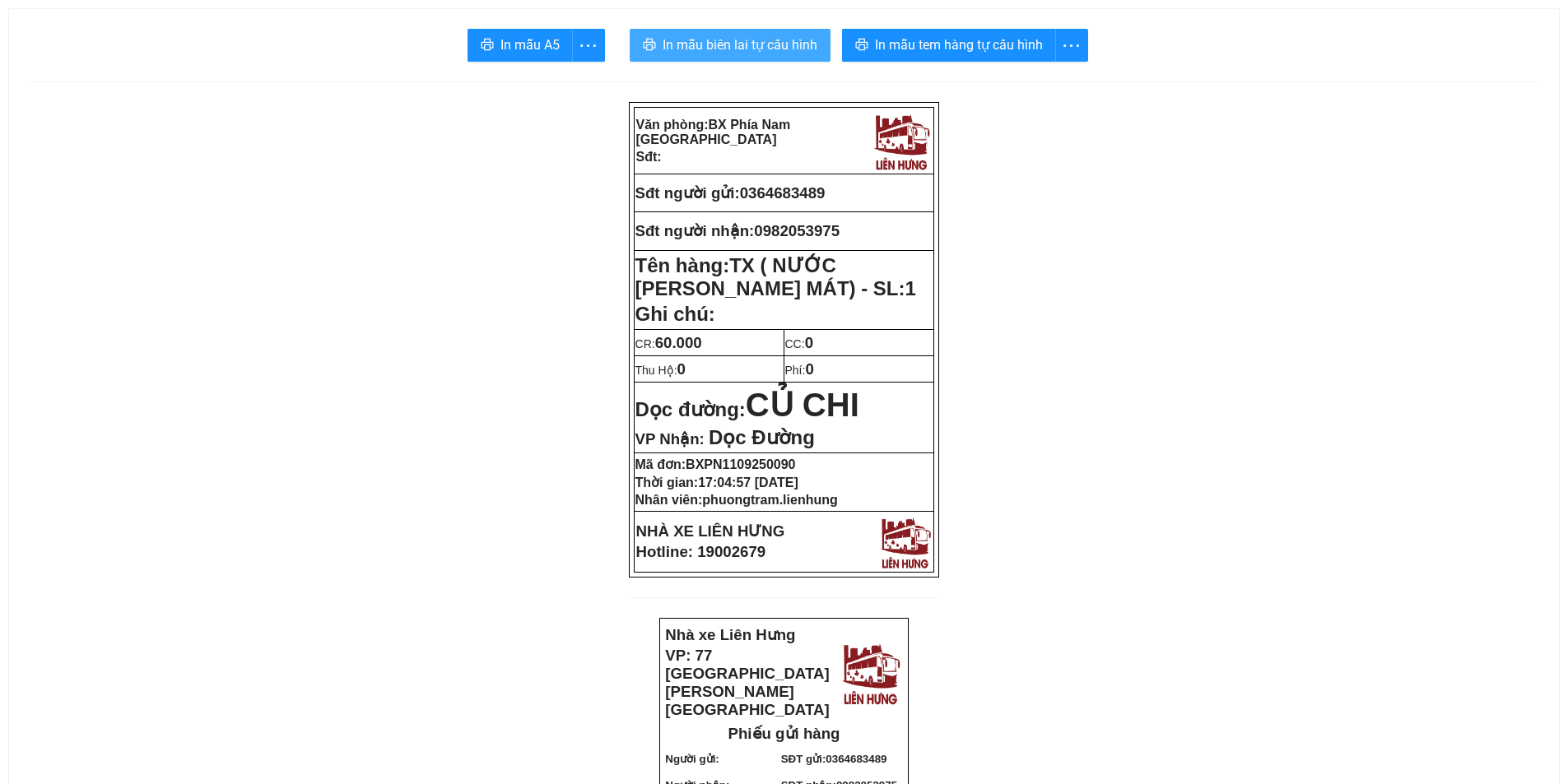
click at [669, 42] on span "In mẫu biên lai tự cấu hình" at bounding box center [740, 45] width 155 height 20
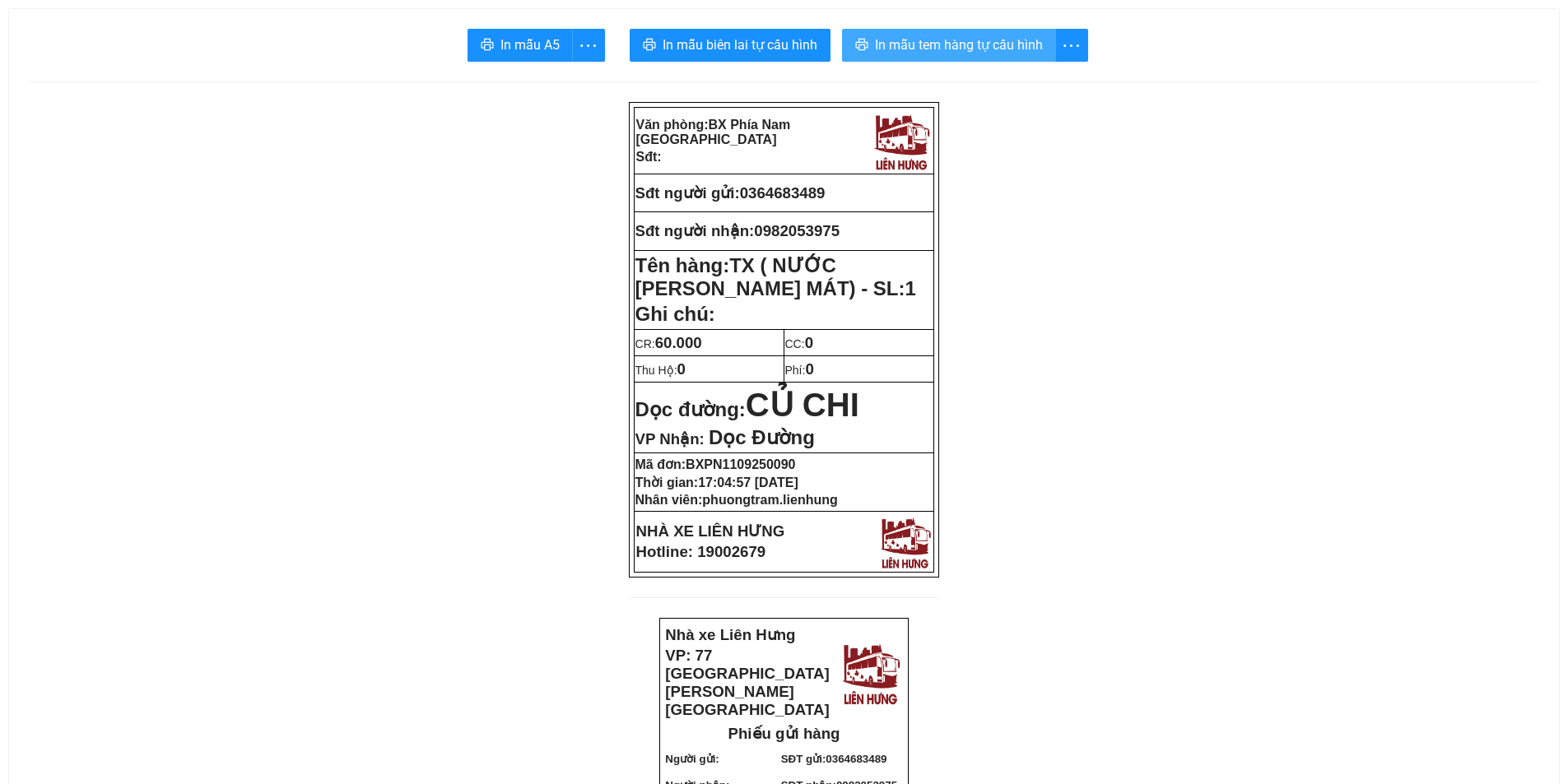
click at [956, 49] on span "In mẫu tem hàng tự cấu hình" at bounding box center [958, 45] width 168 height 20
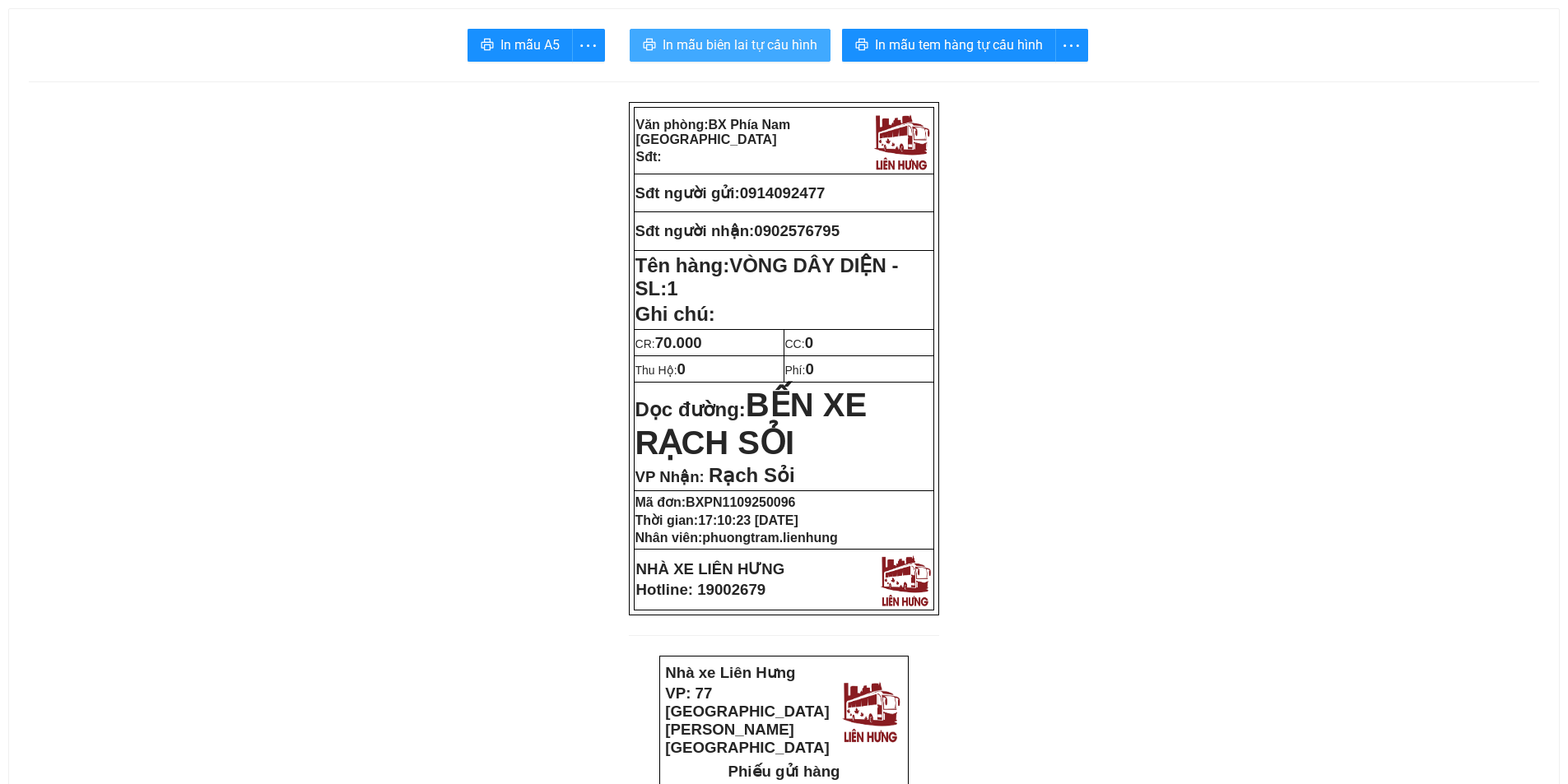
click at [738, 51] on span "In mẫu biên lai tự cấu hình" at bounding box center [740, 45] width 155 height 20
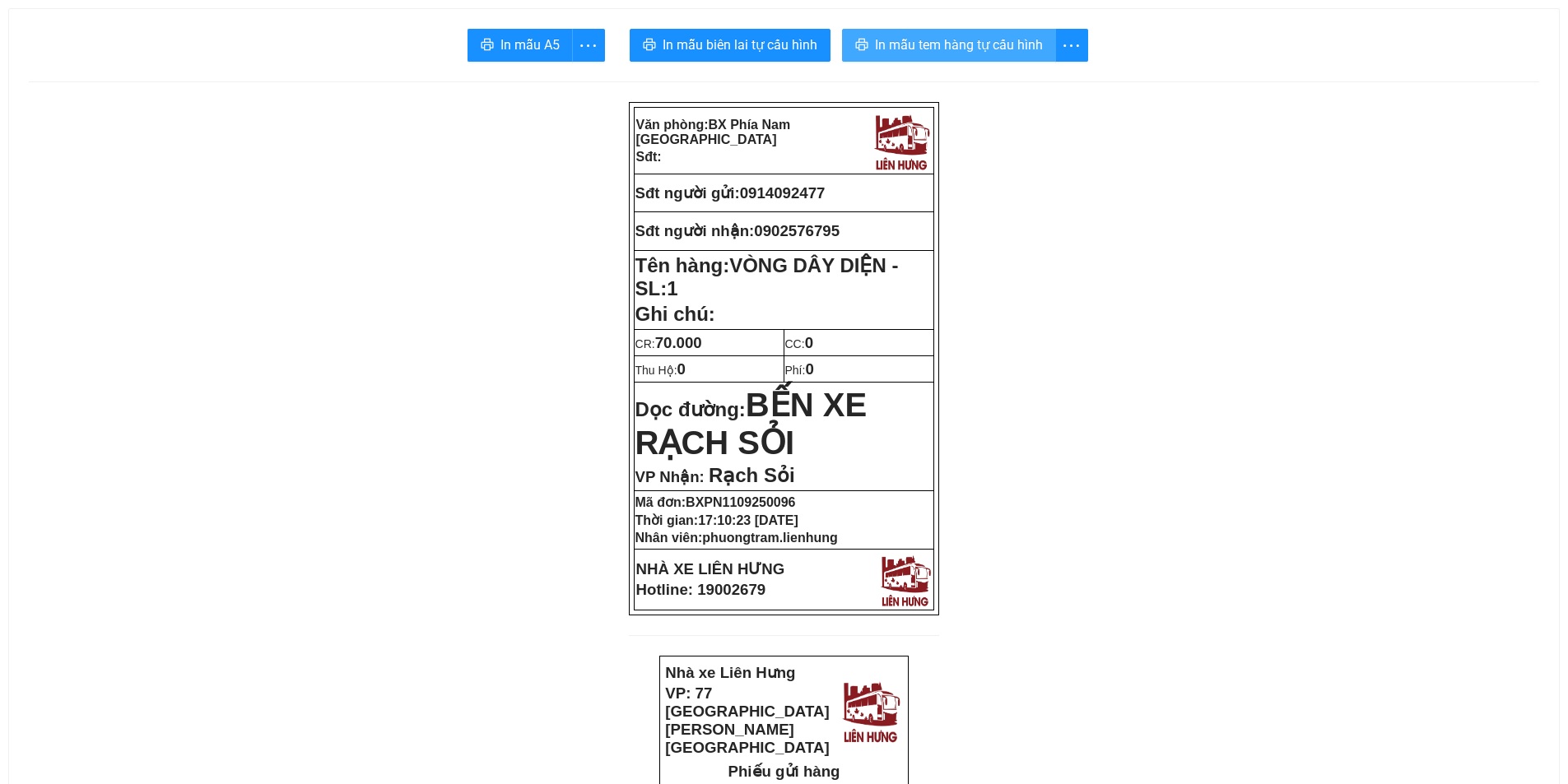
click at [937, 45] on span "In mẫu tem hàng tự cấu hình" at bounding box center [958, 45] width 168 height 20
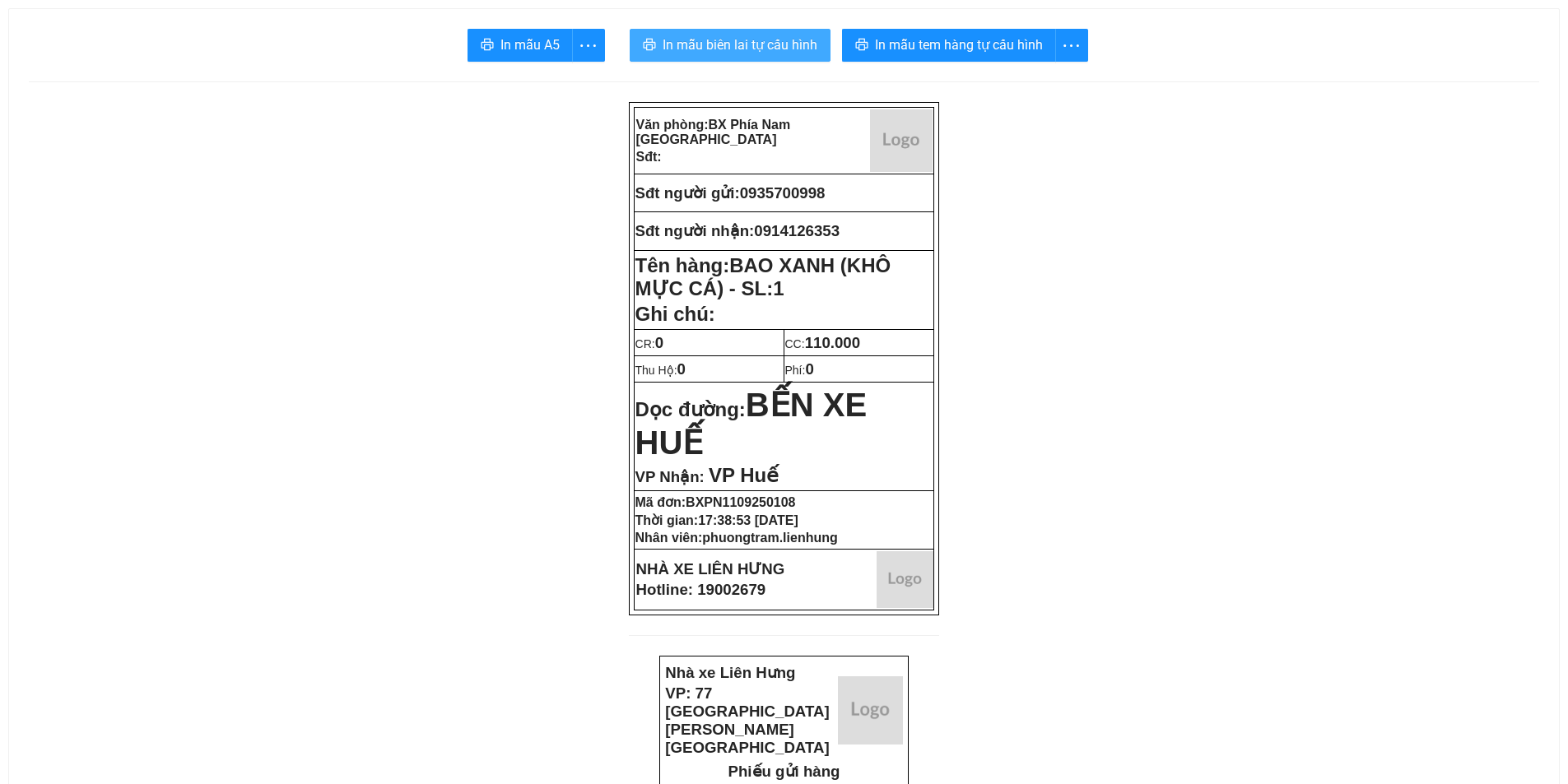
click at [711, 39] on span "In mẫu biên lai tự cấu hình" at bounding box center [740, 45] width 155 height 20
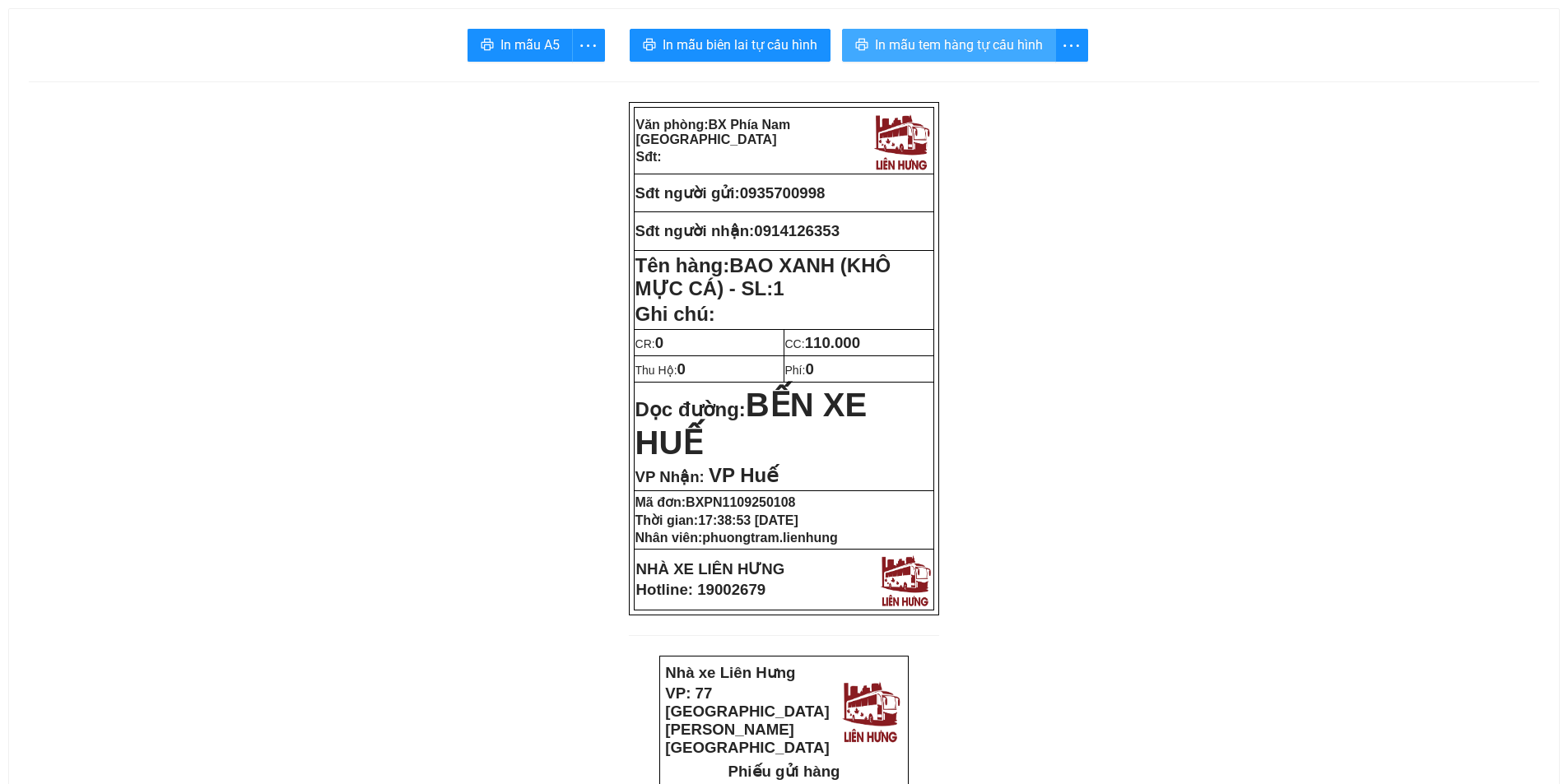
click at [927, 47] on span "In mẫu tem hàng tự cấu hình" at bounding box center [958, 45] width 168 height 20
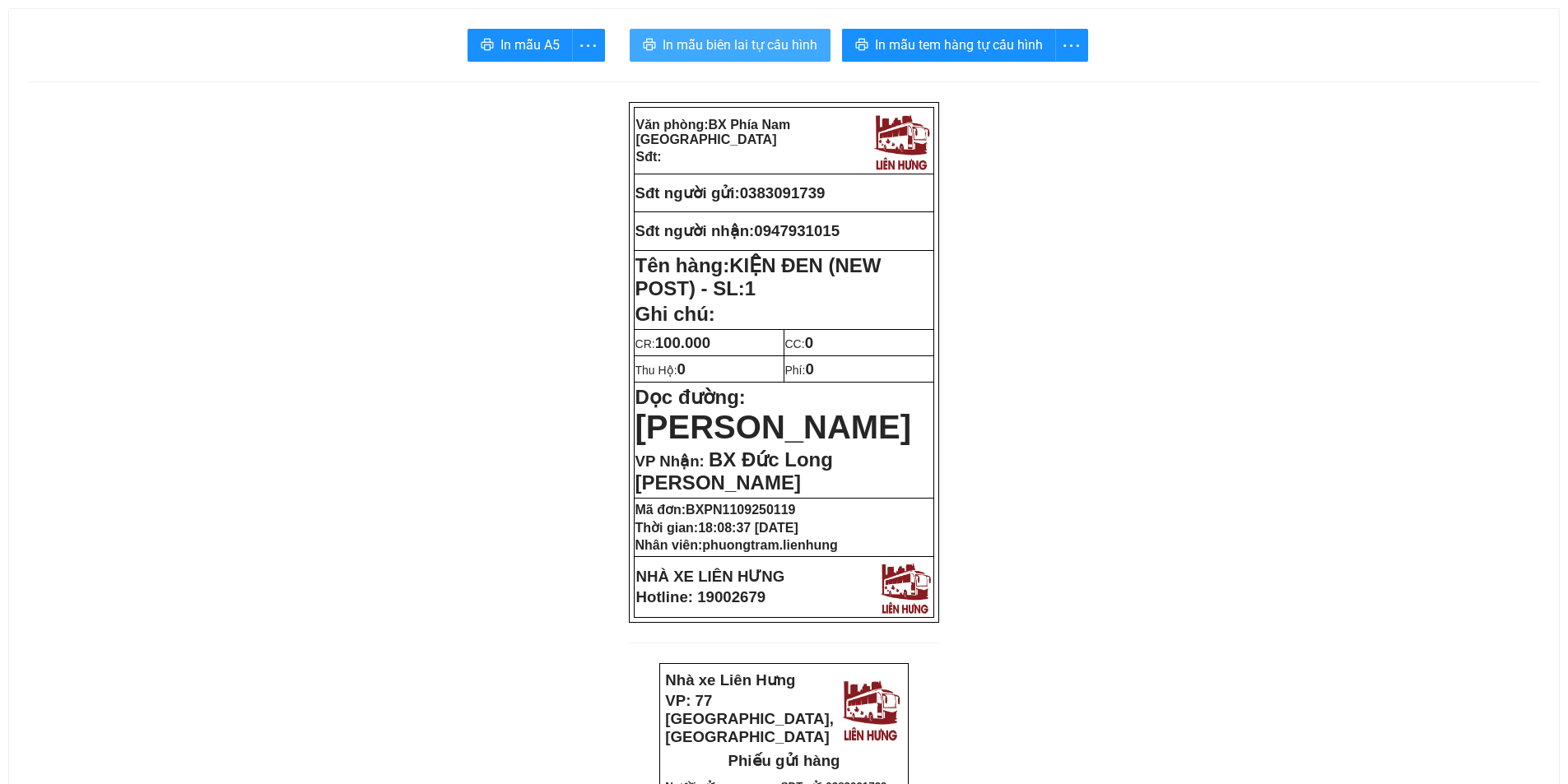
click at [761, 43] on span "In mẫu biên lai tự cấu hình" at bounding box center [740, 45] width 155 height 20
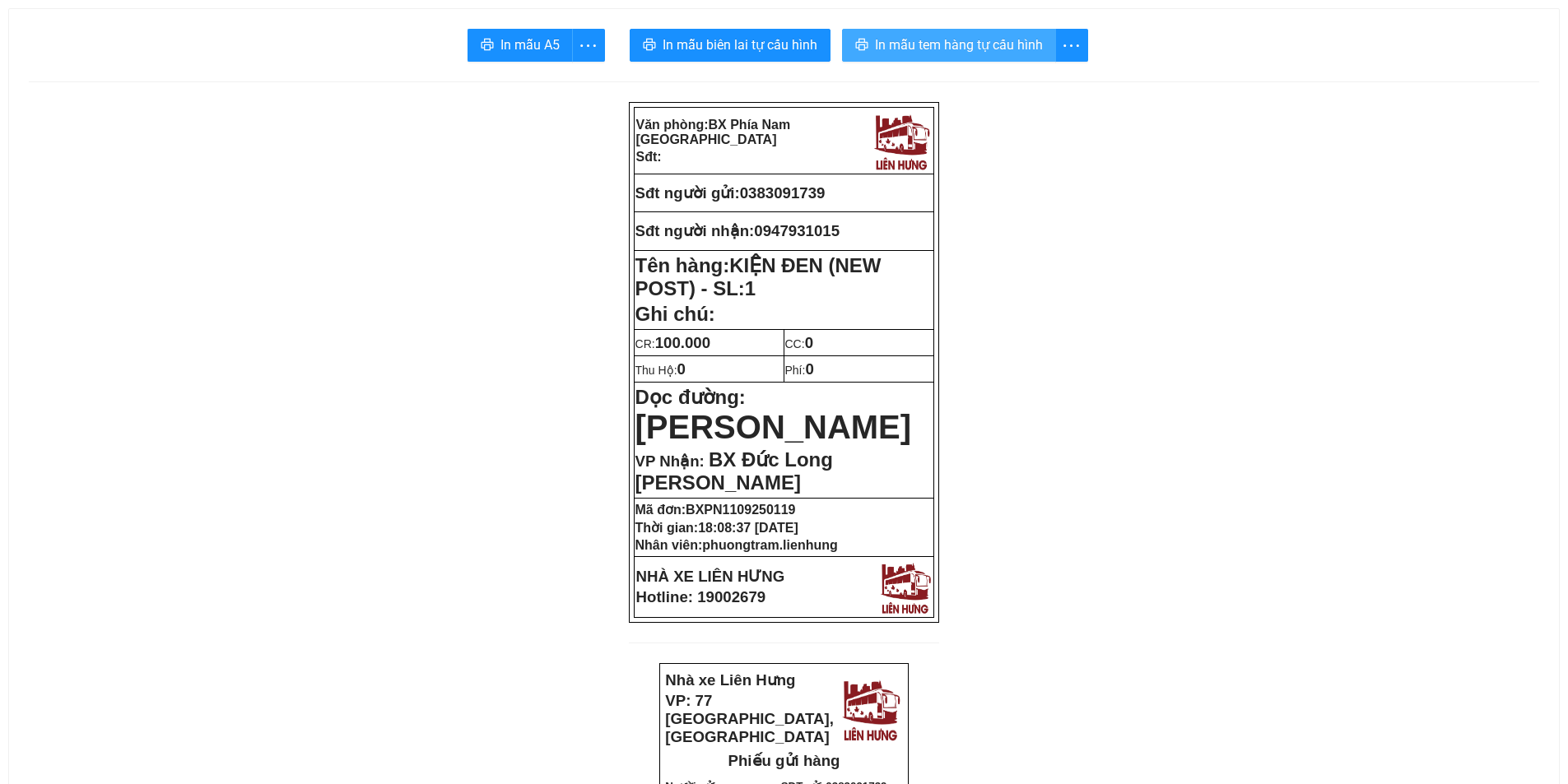
click at [933, 41] on span "In mẫu tem hàng tự cấu hình" at bounding box center [958, 45] width 168 height 20
